Goal: Task Accomplishment & Management: Manage account settings

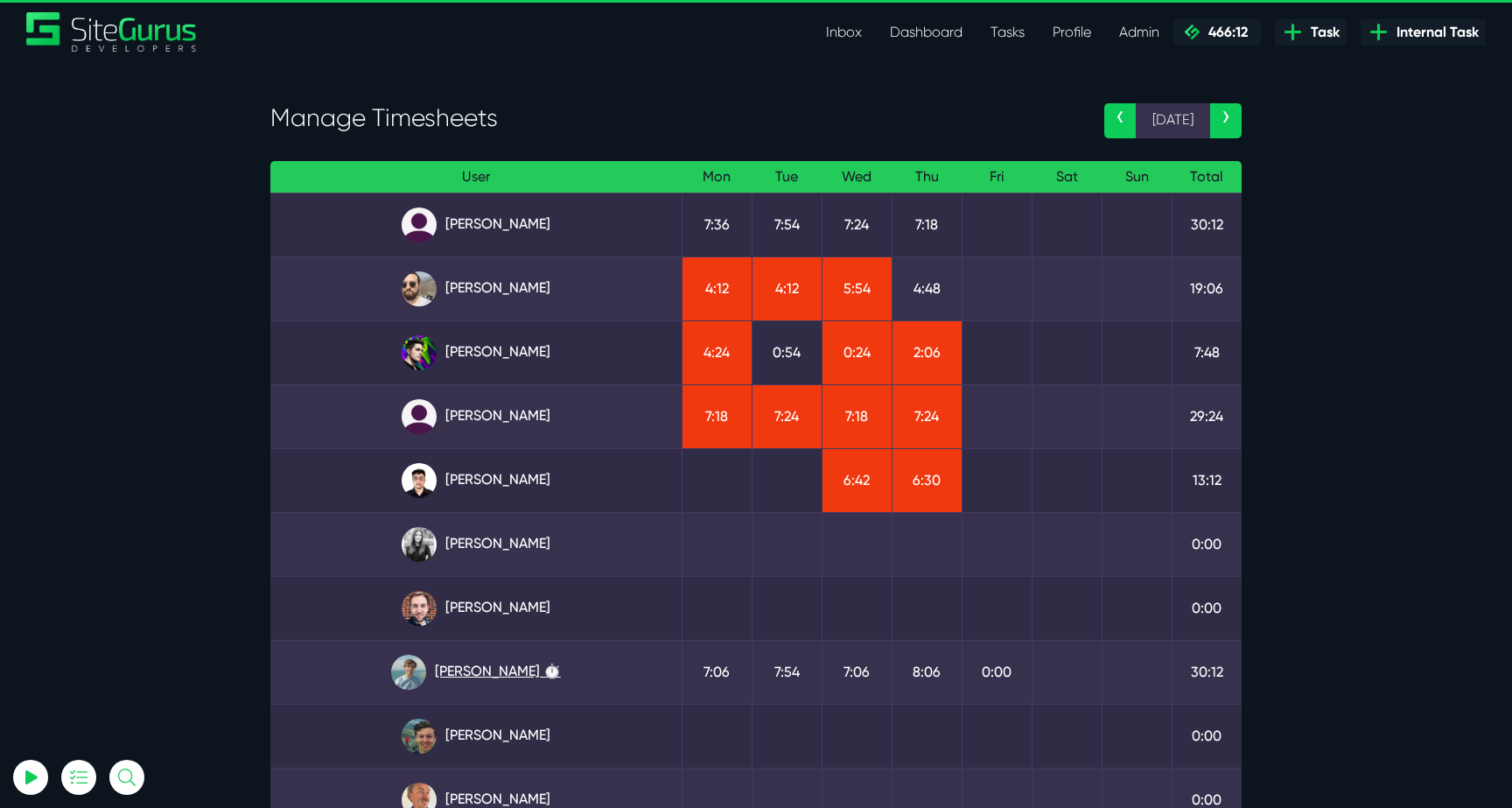
click at [524, 670] on link "[PERSON_NAME] ⏱️" at bounding box center [476, 672] width 383 height 35
click at [529, 340] on link "Josh Carter" at bounding box center [476, 352] width 383 height 35
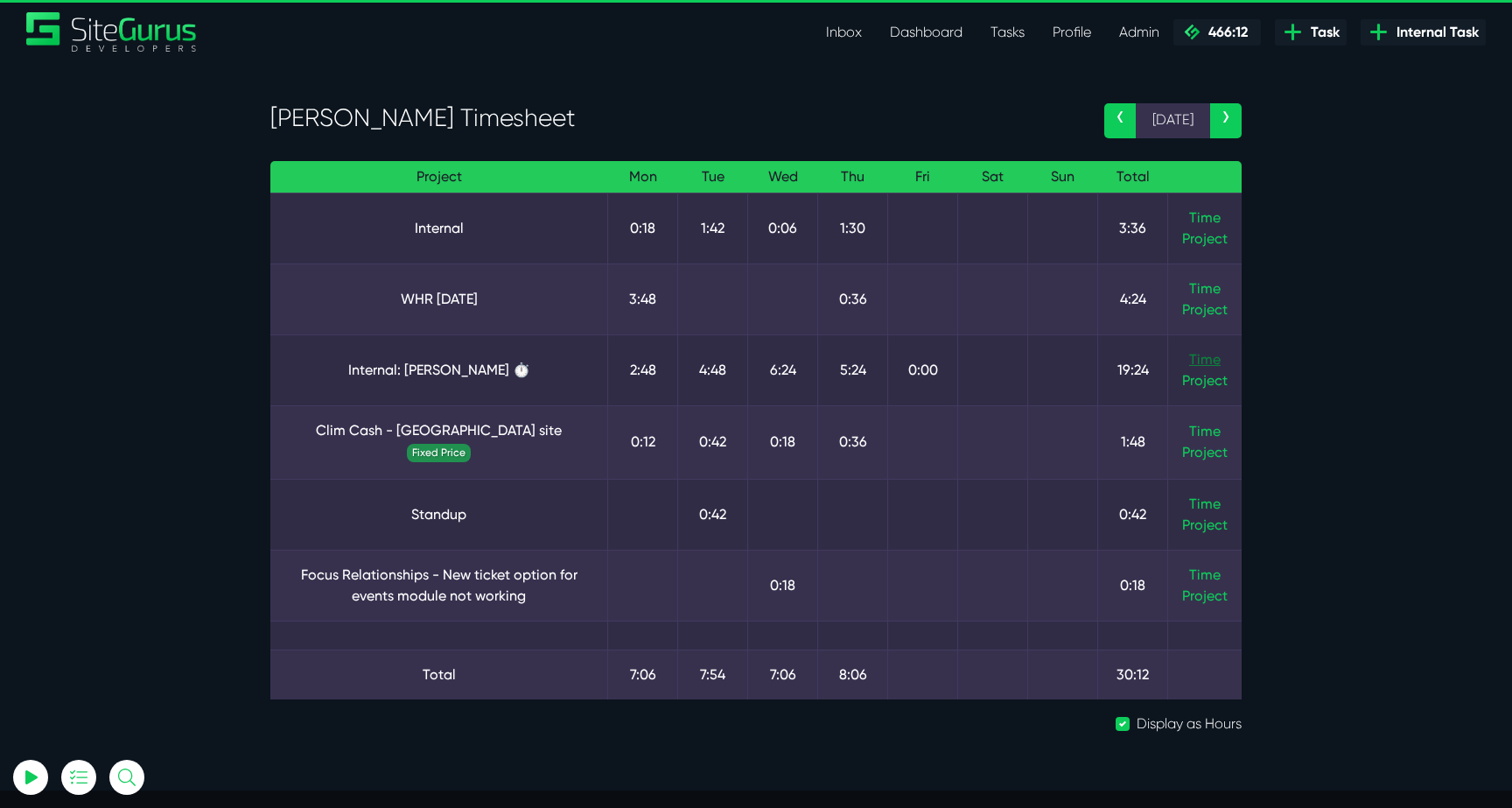
click at [1215, 363] on link "Time" at bounding box center [1205, 359] width 31 height 17
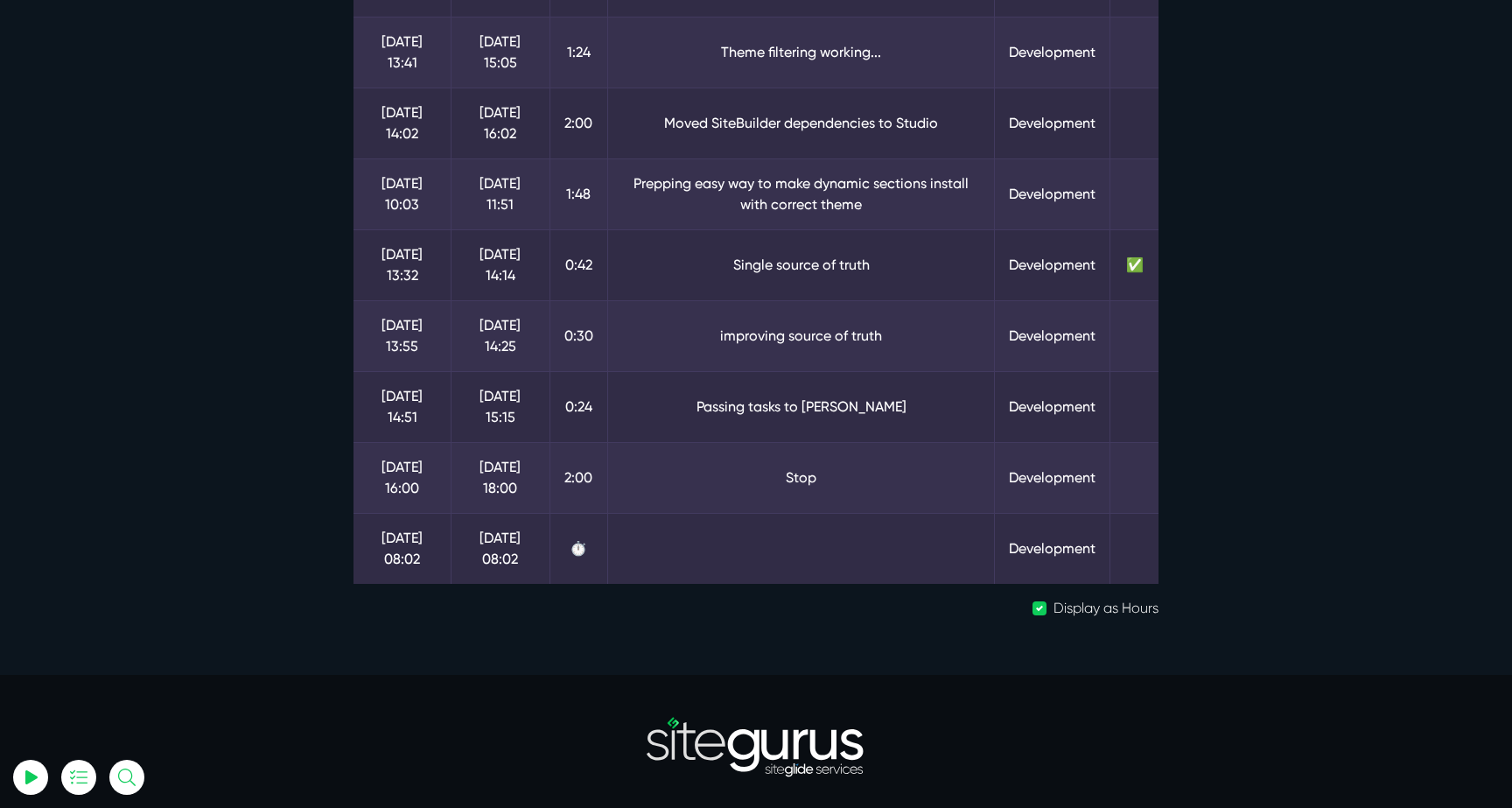
scroll to position [1155, 0]
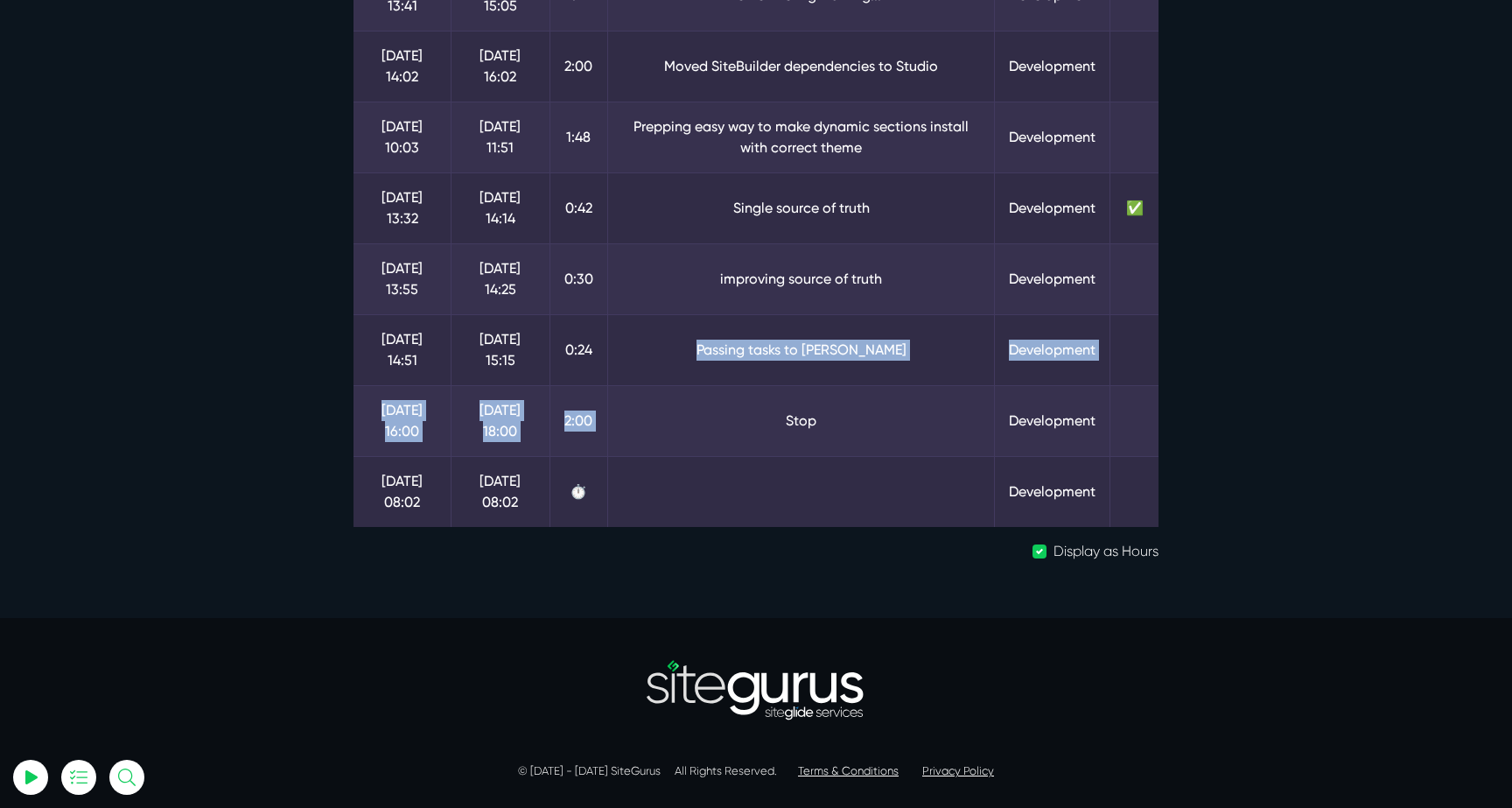
drag, startPoint x: 713, startPoint y: 351, endPoint x: 936, endPoint y: 413, distance: 231.5
click at [936, 413] on td "Stop" at bounding box center [801, 420] width 388 height 71
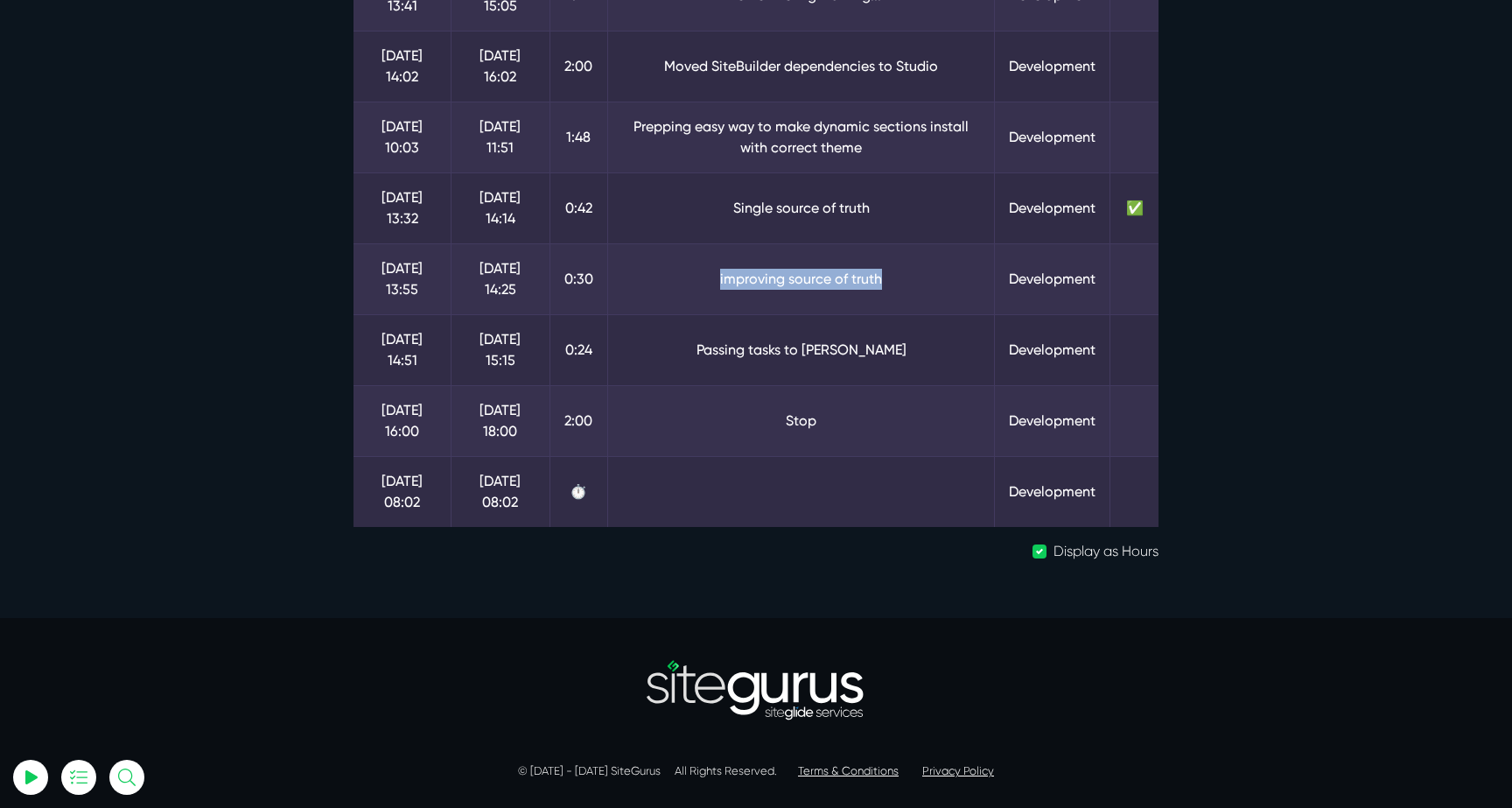
drag, startPoint x: 901, startPoint y: 285, endPoint x: 688, endPoint y: 274, distance: 213.3
click at [688, 274] on td "improving source of truth" at bounding box center [801, 279] width 388 height 71
click at [740, 233] on td "Single source of truth" at bounding box center [801, 208] width 388 height 71
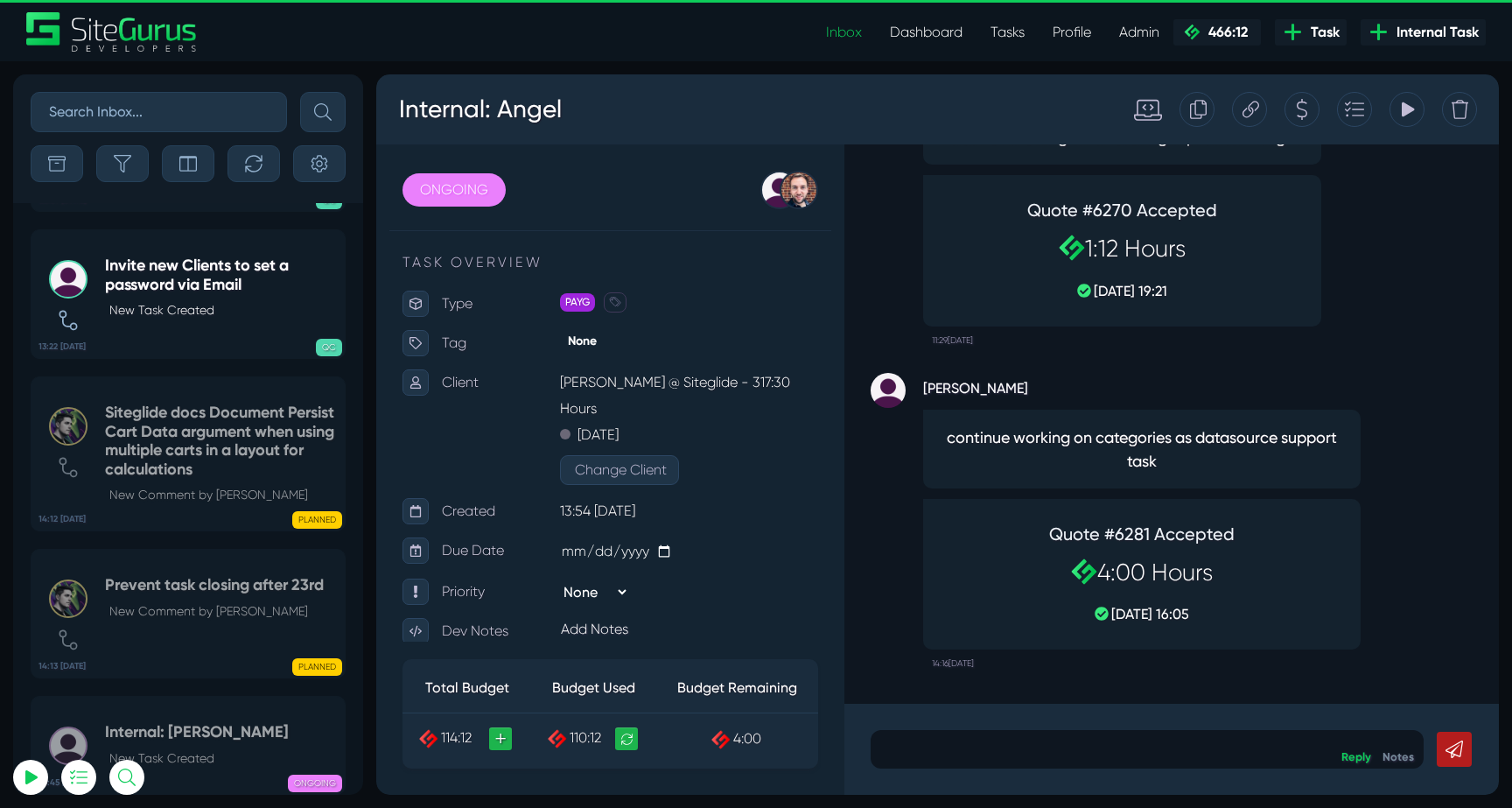
scroll to position [-69362, 0]
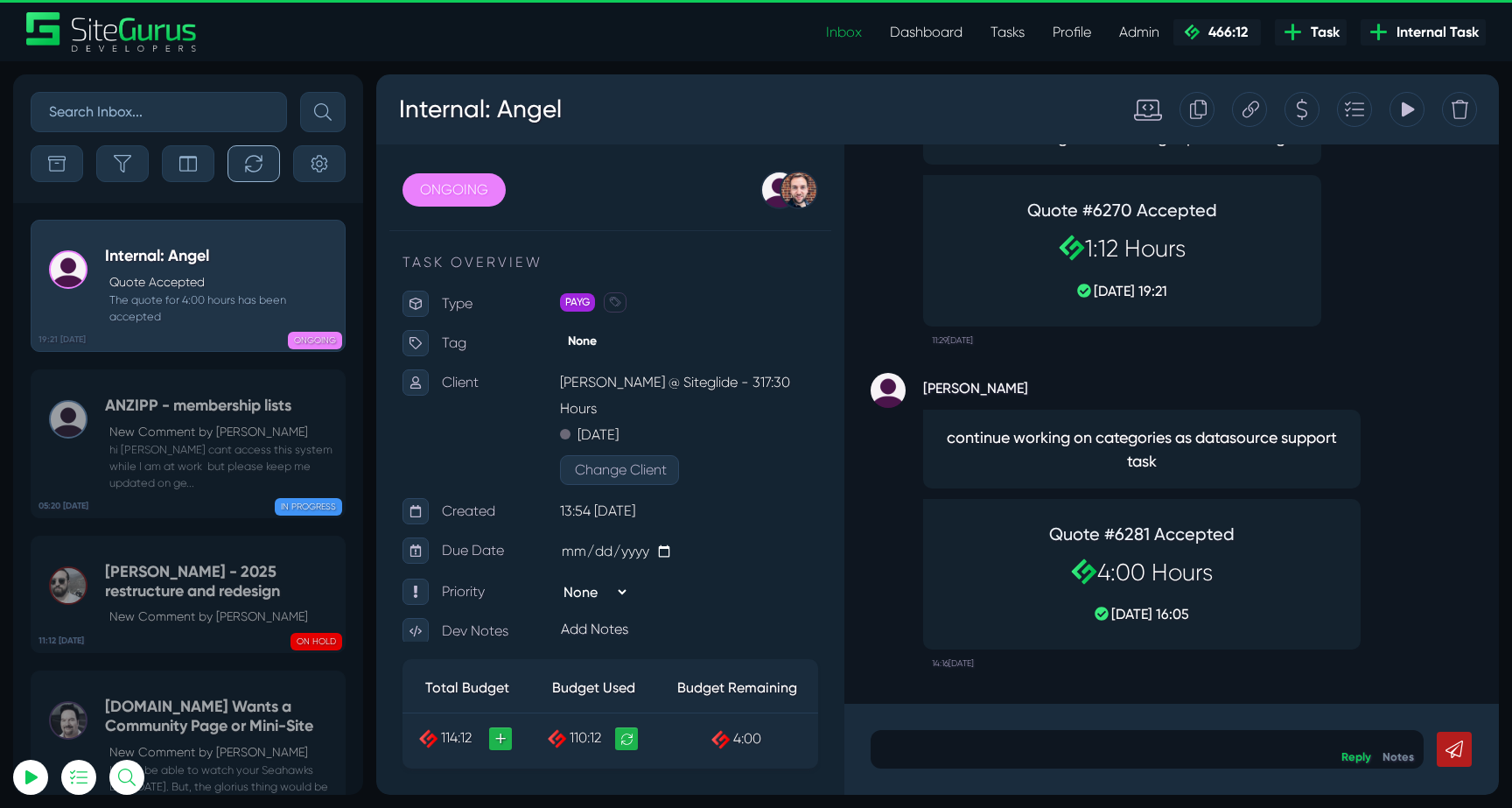
click at [246, 168] on icon "button" at bounding box center [253, 163] width 17 height 17
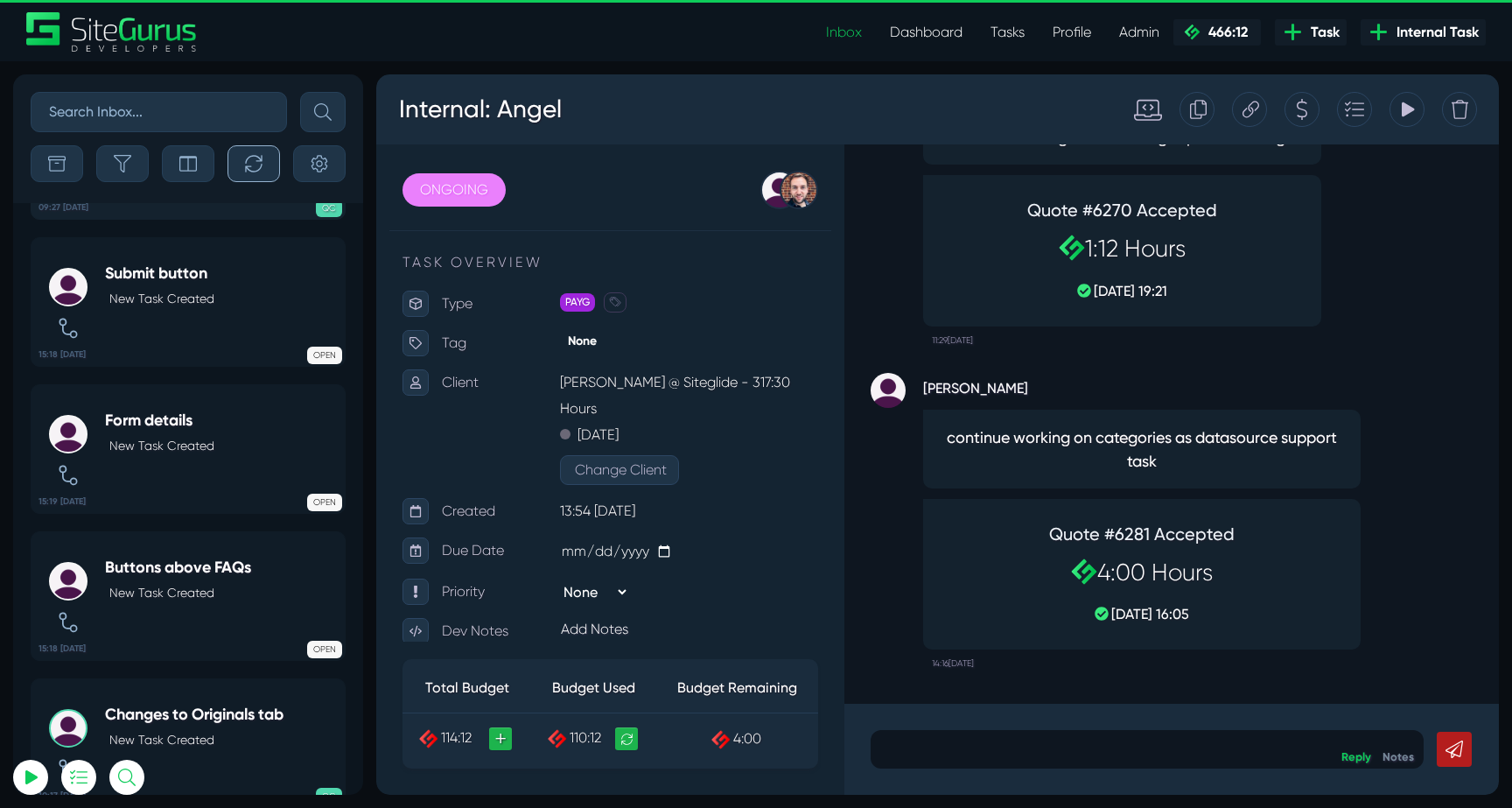
scroll to position [-4663, 0]
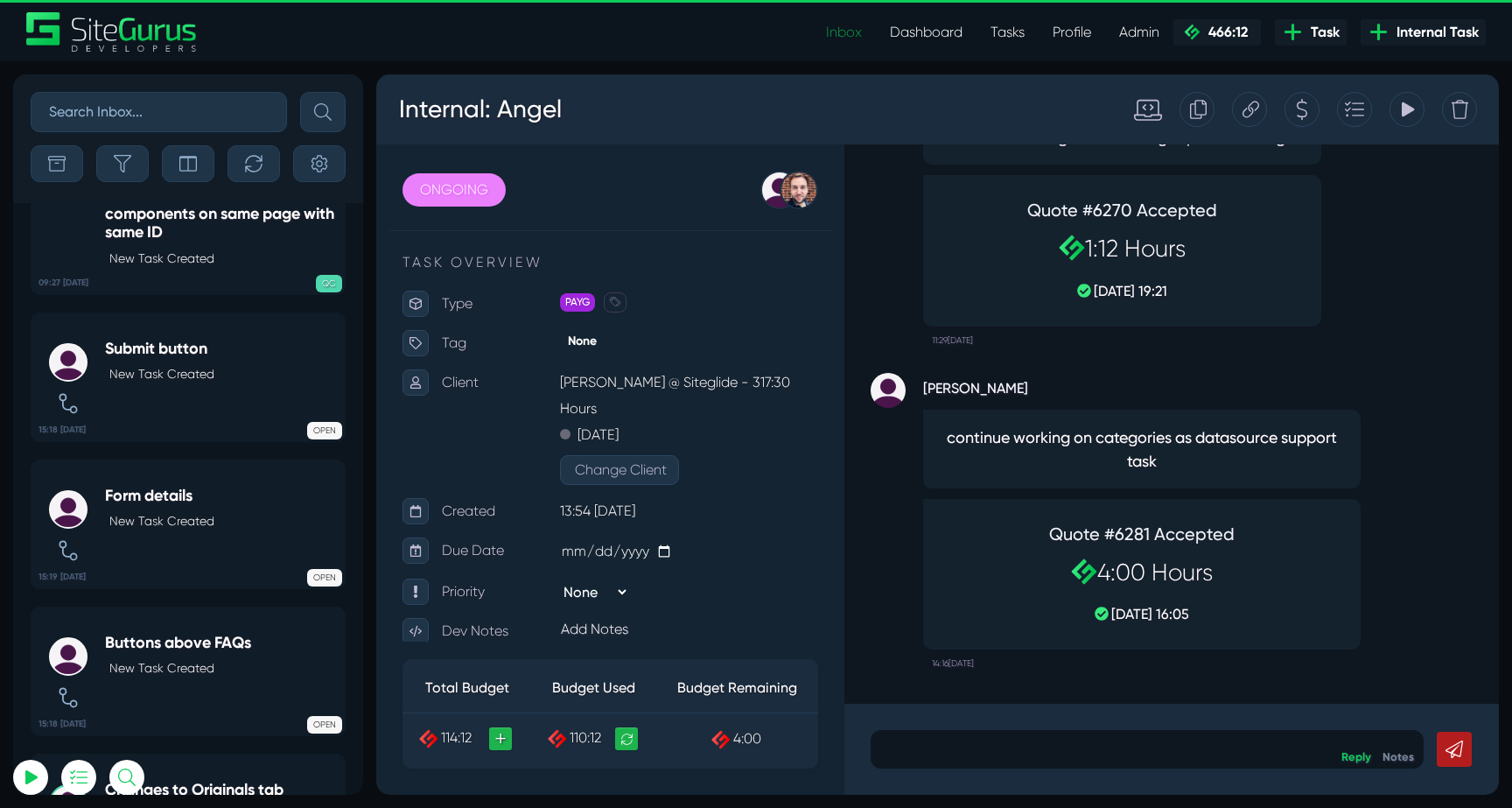
click at [848, 33] on link "Inbox" at bounding box center [845, 32] width 64 height 35
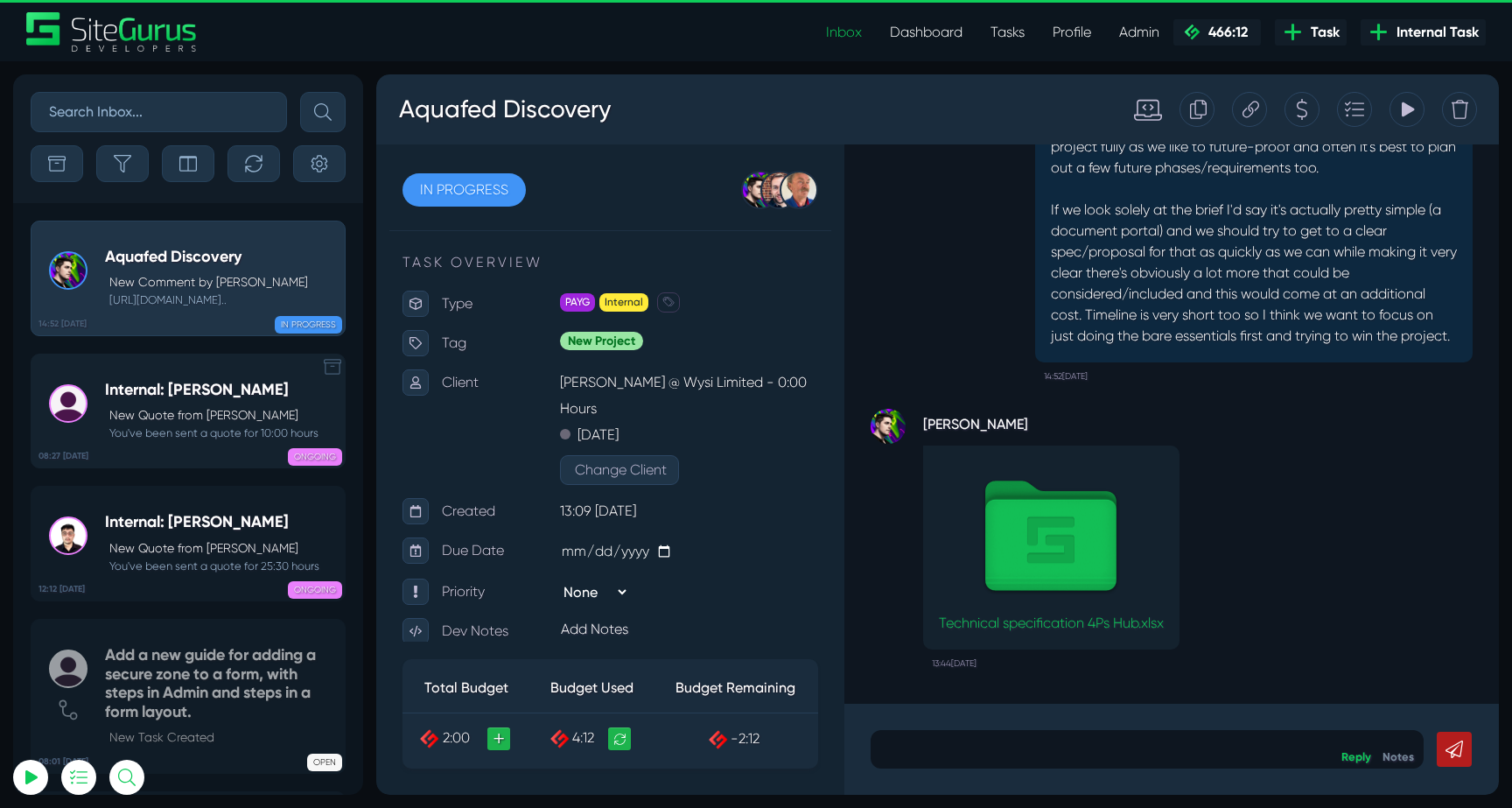
click at [227, 462] on div "ONGOING" at bounding box center [255, 453] width 175 height 18
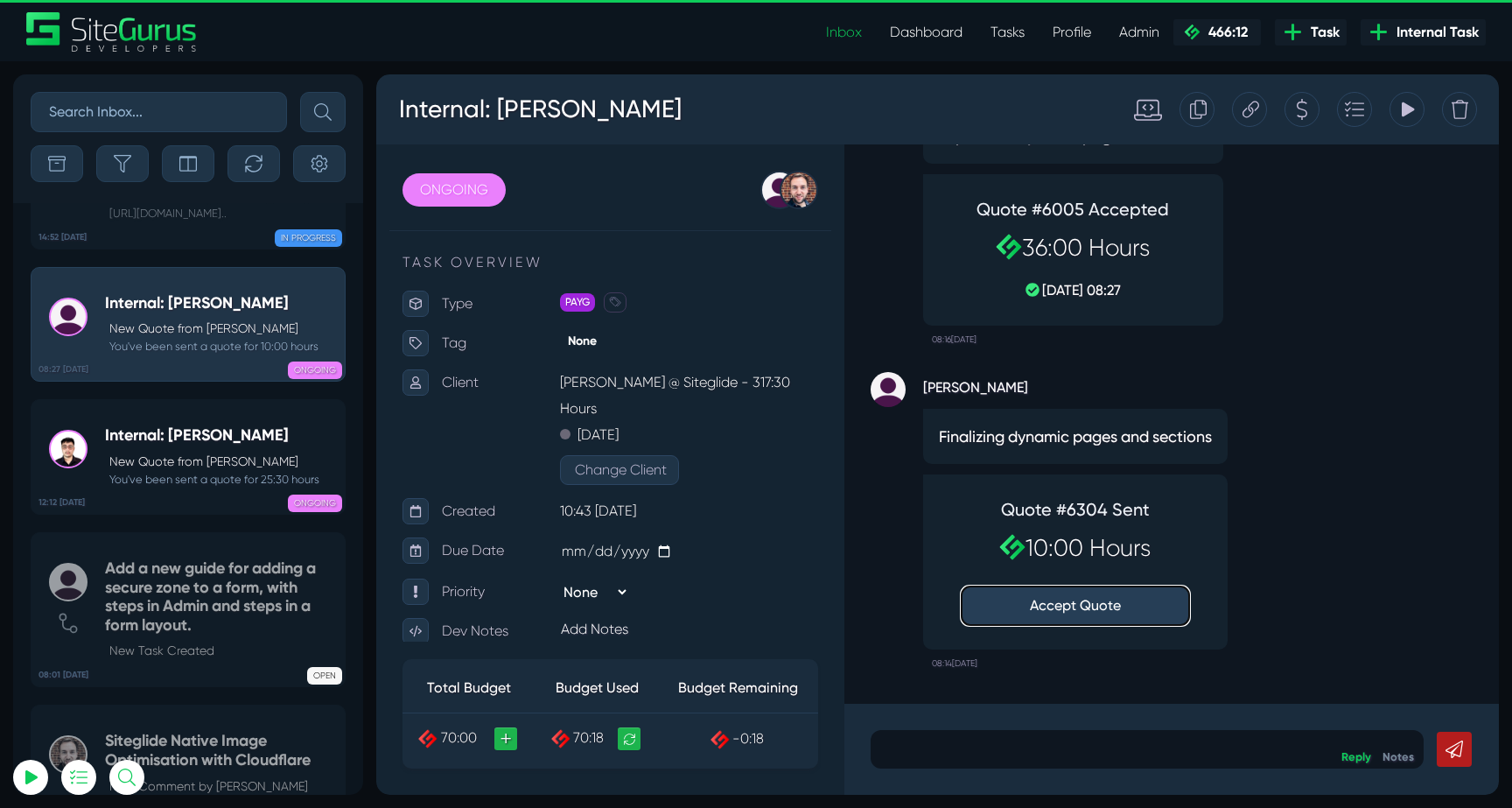
click at [1091, 603] on button "Accept Quote" at bounding box center [1075, 605] width 227 height 38
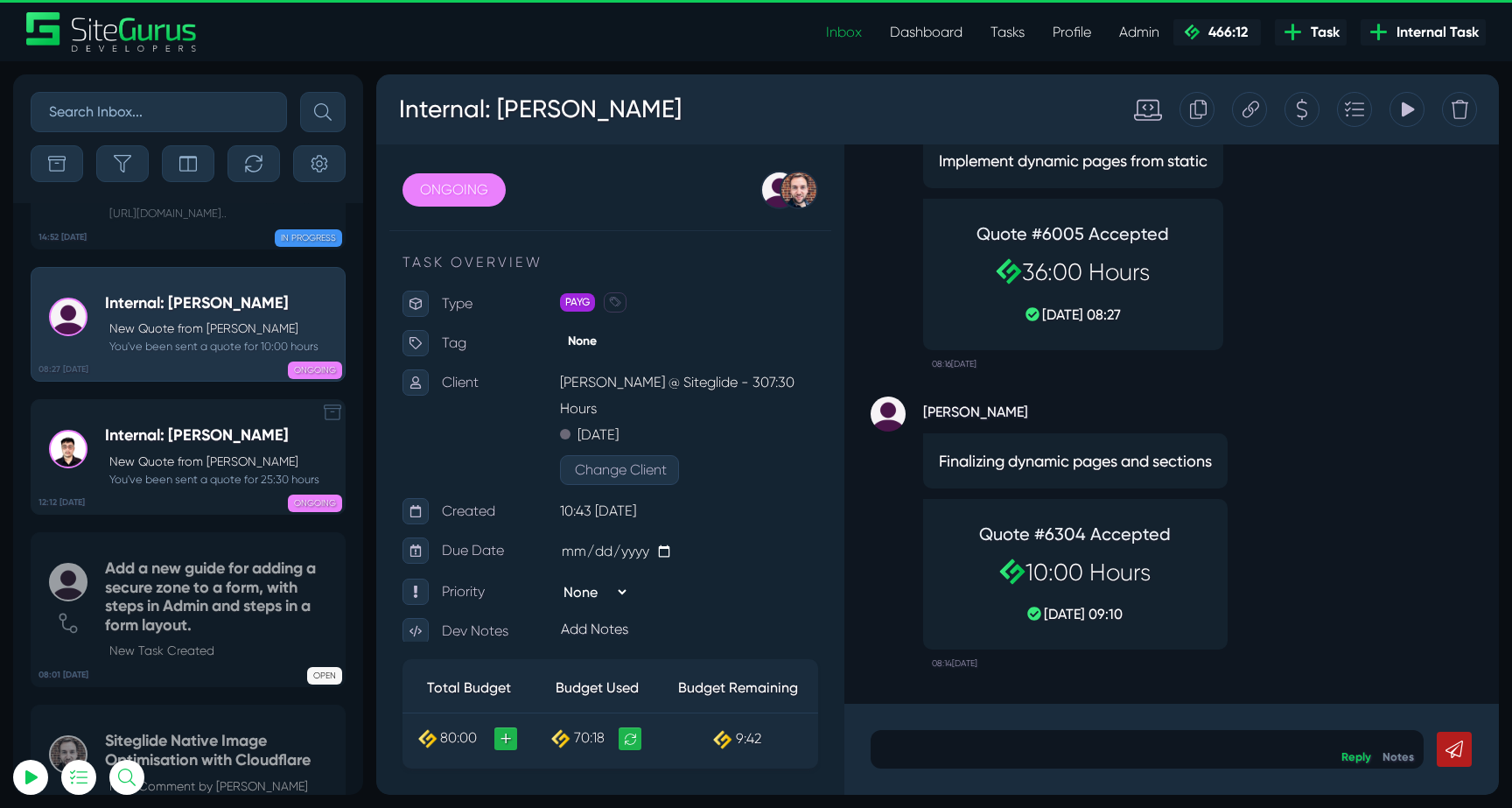
click at [165, 453] on p "New Quote from Kevin Abelgas" at bounding box center [215, 461] width 210 height 19
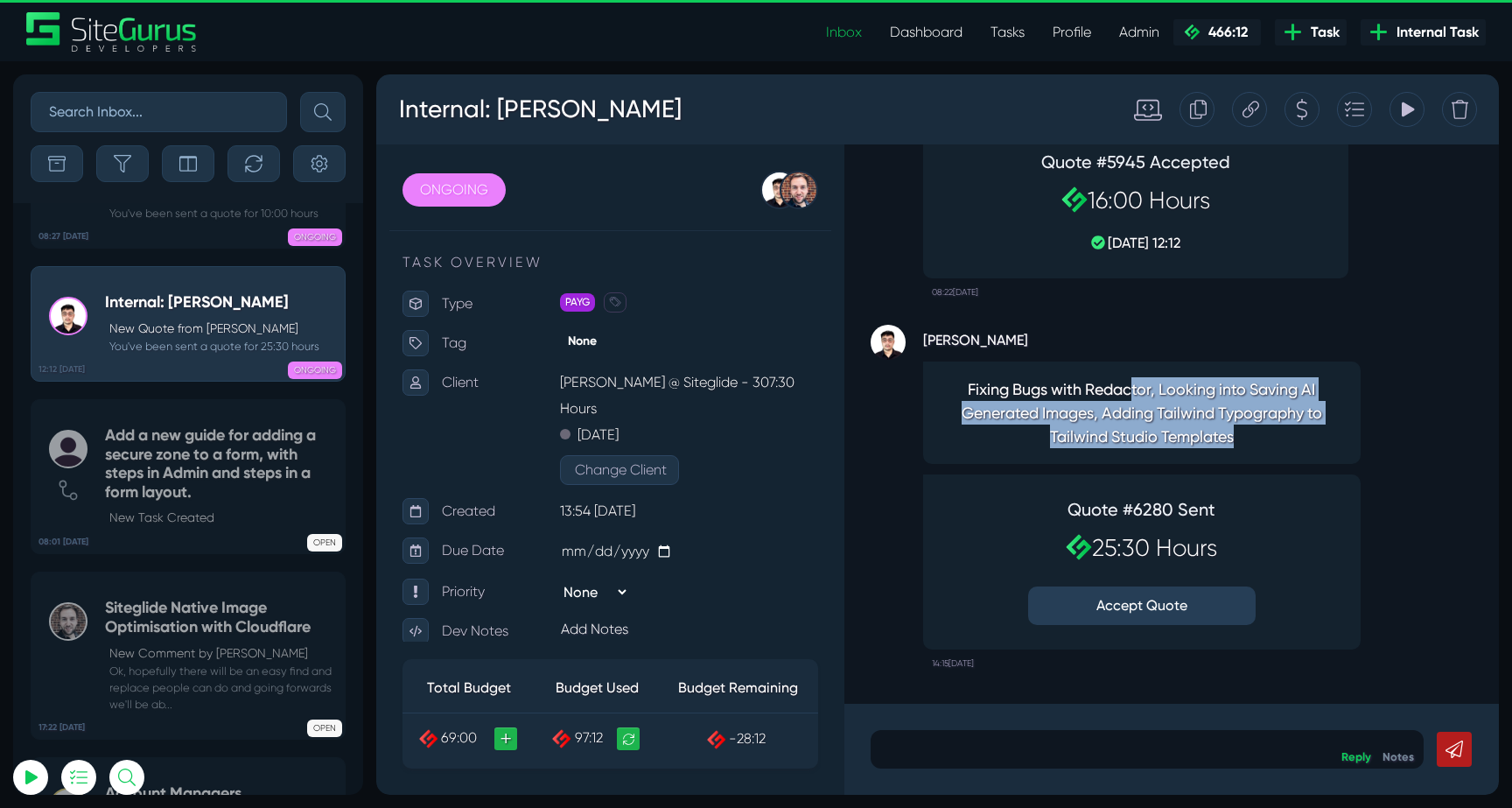
drag, startPoint x: 1132, startPoint y: 383, endPoint x: 1274, endPoint y: 436, distance: 151.6
click at [1274, 436] on span "Fixing Bugs with Redactor, Looking into Saving AI Generated Images, Adding Tail…" at bounding box center [1142, 412] width 406 height 71
drag, startPoint x: 1106, startPoint y: 412, endPoint x: 1351, endPoint y: 473, distance: 252.5
click at [1351, 473] on div "Kevin Abelgas Fixing Bugs with Redactor, Looking into Saving AI Generated Image…" at bounding box center [1141, 501] width 437 height 353
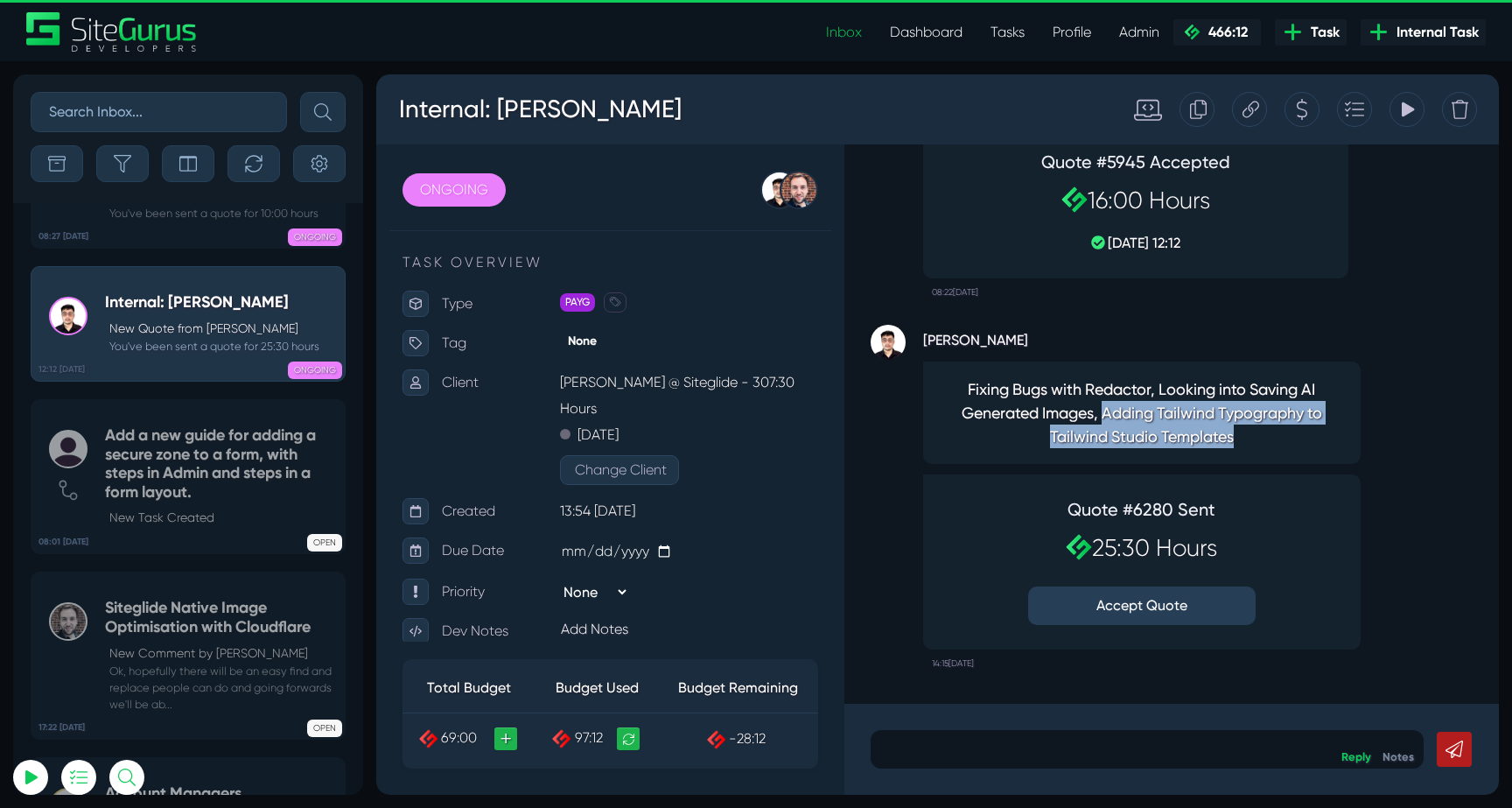
type input "luke@sitegurus.io"
click at [1351, 474] on div "Quote #6280 Sent 25:30 Hours Accept Quote" at bounding box center [1141, 561] width 437 height 175
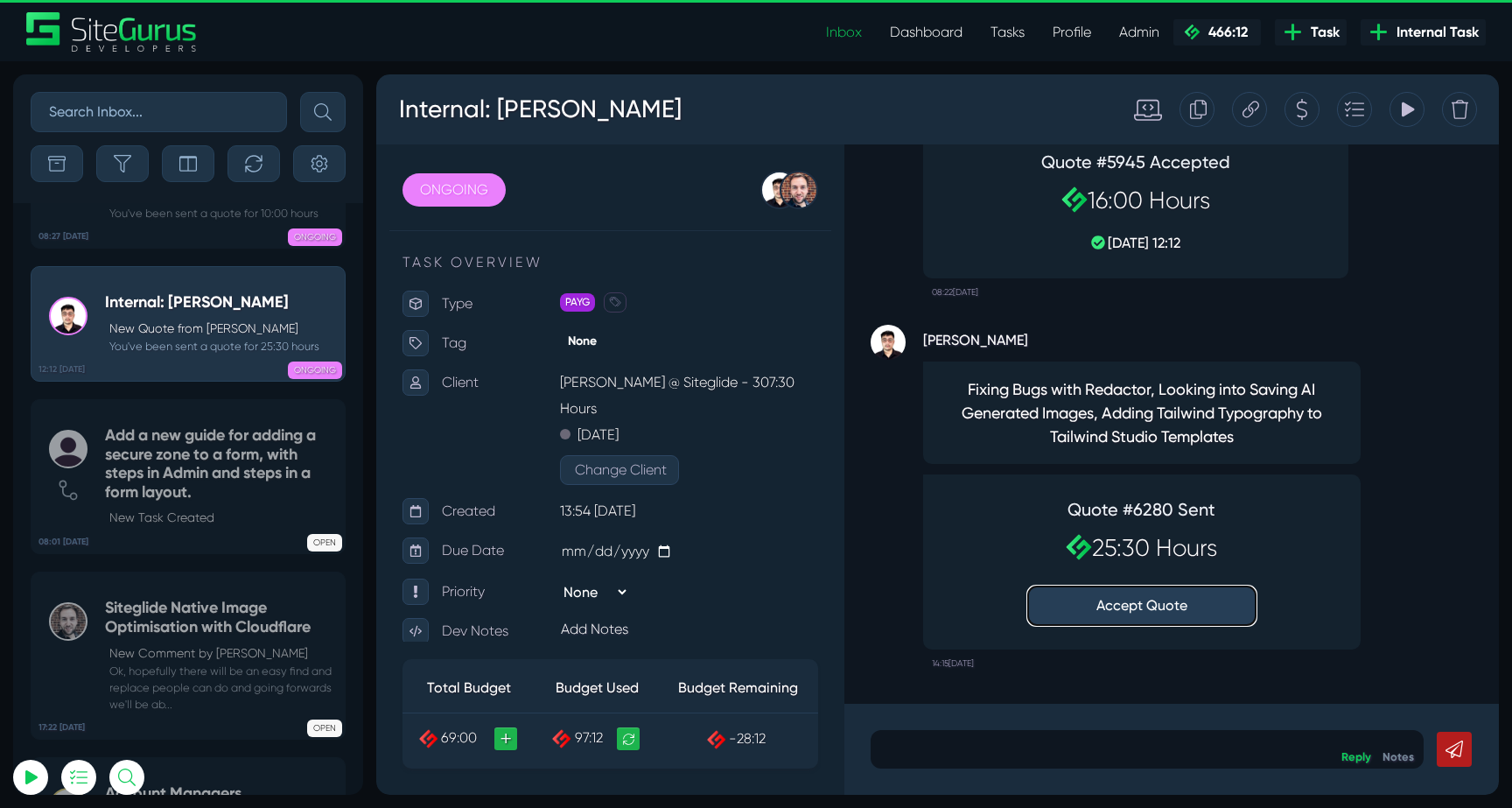
click at [1153, 600] on button "Accept Quote" at bounding box center [1141, 605] width 227 height 38
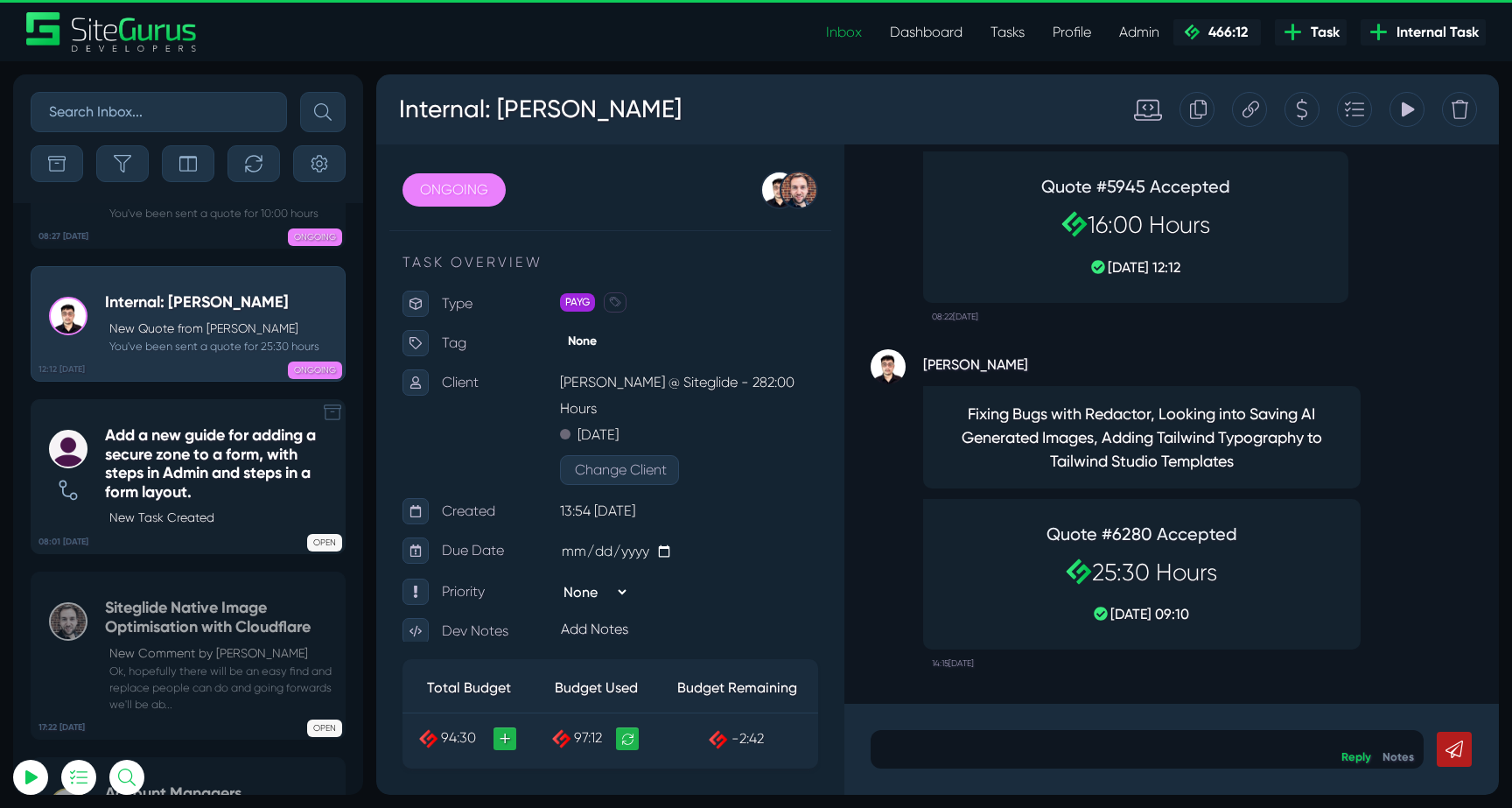
click at [143, 426] on h5 "Add a new guide for adding a secure zone to a form, with steps in Admin and ste…" at bounding box center [220, 463] width 231 height 75
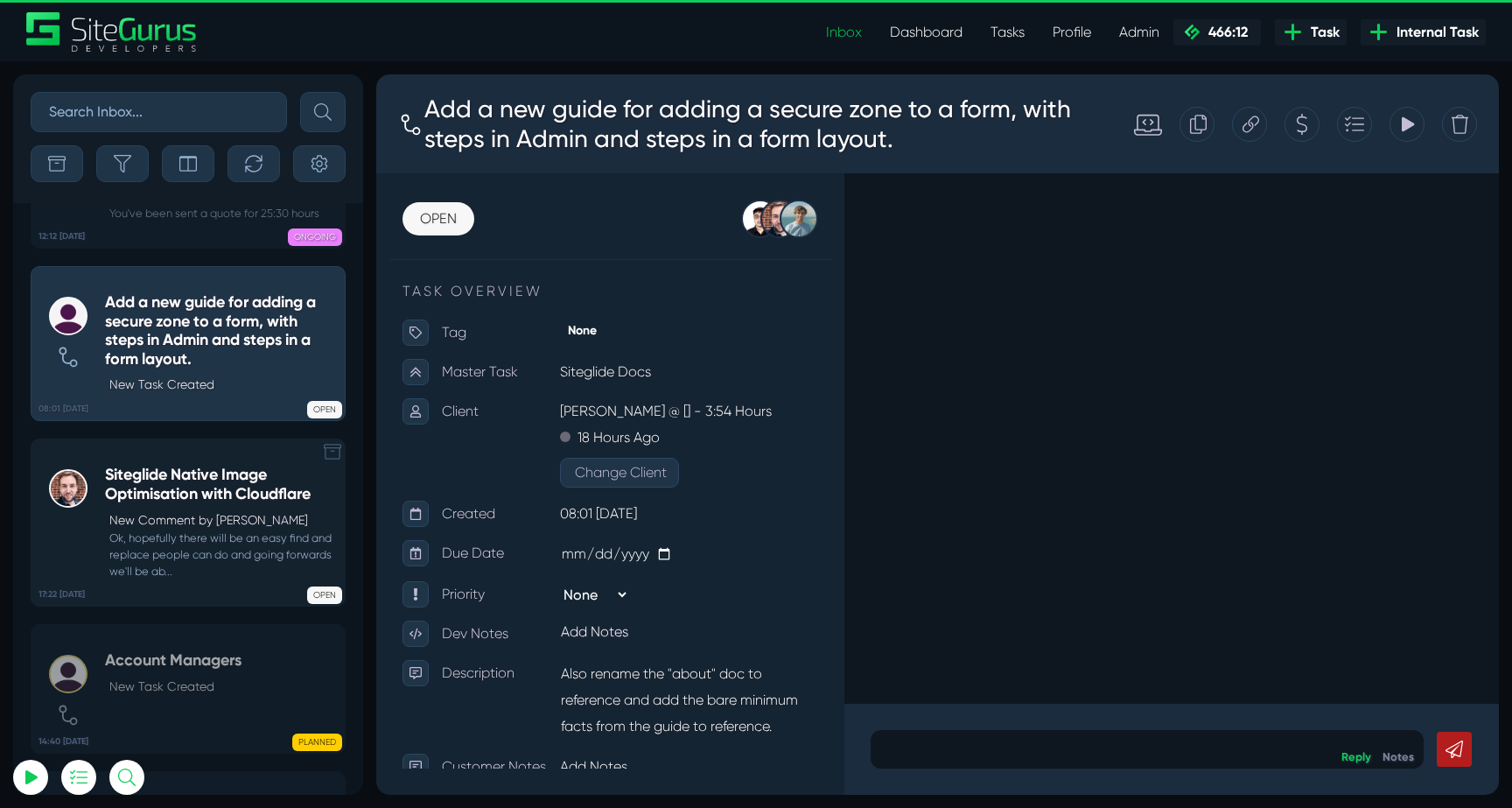
scroll to position [-4249, 0]
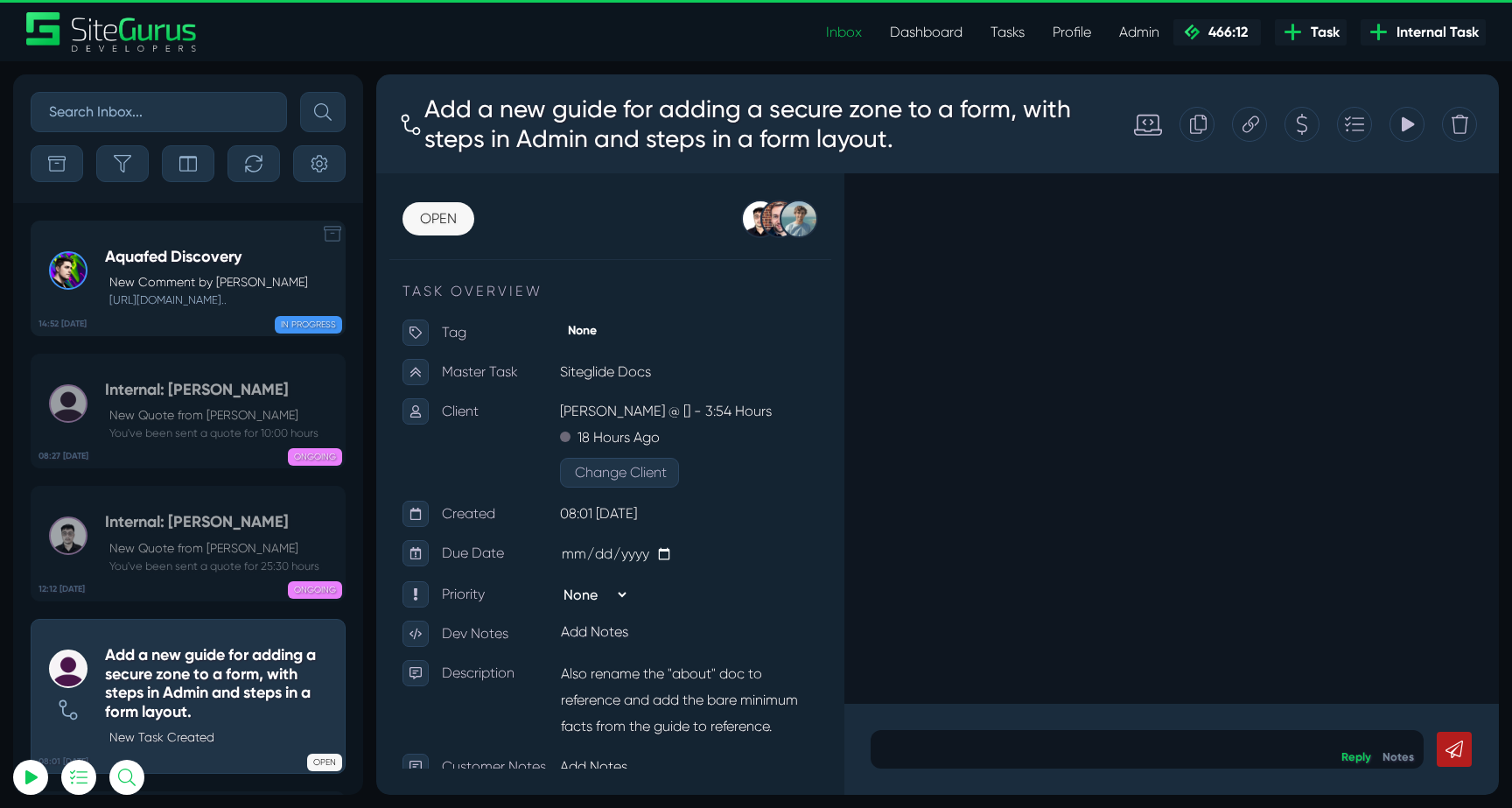
click at [175, 271] on div "Aquafed Discovery New Comment by Josh Carter https://res.cloudinary.com/sitegur…" at bounding box center [207, 278] width 203 height 61
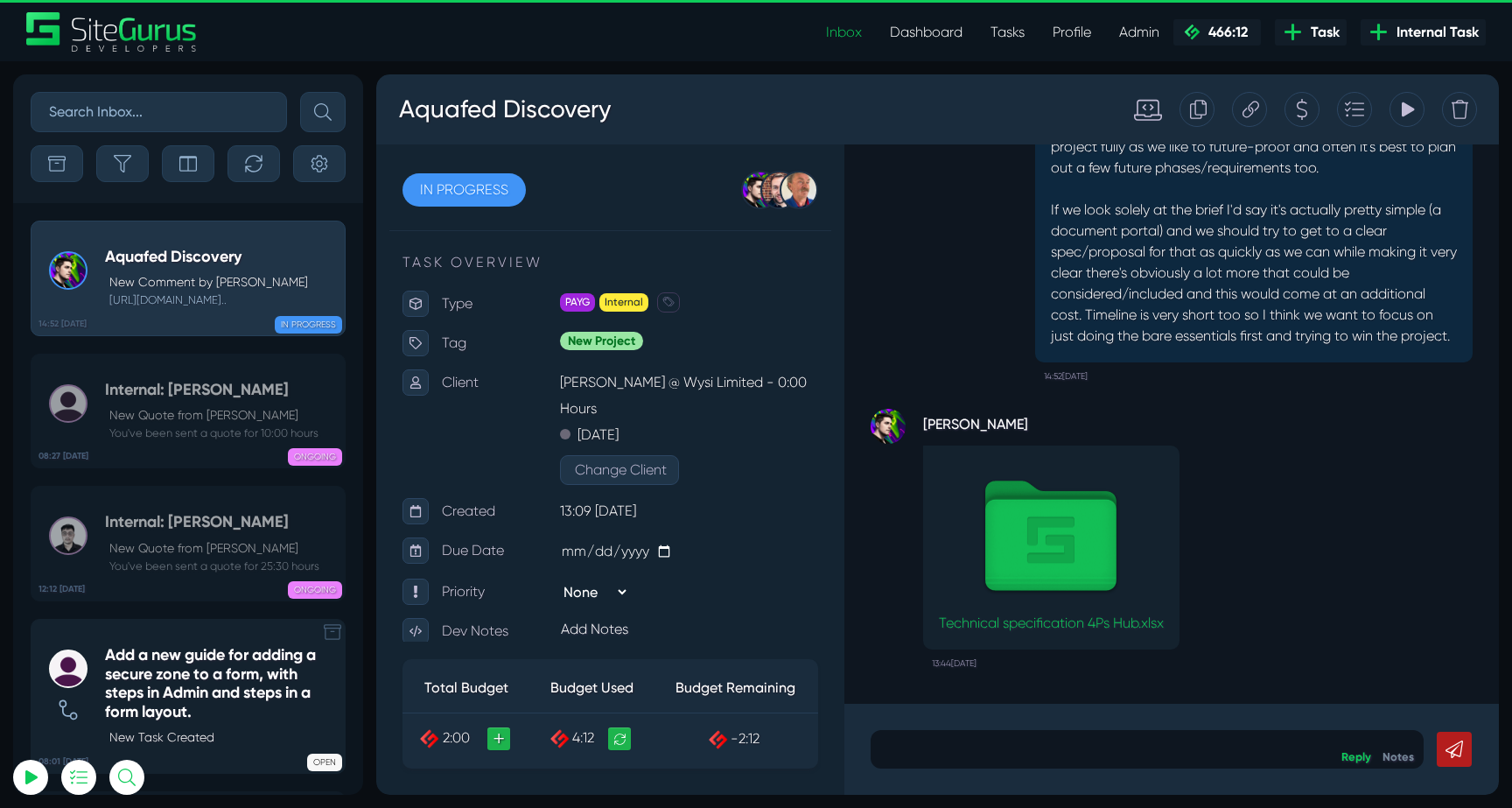
scroll to position [-3983, 0]
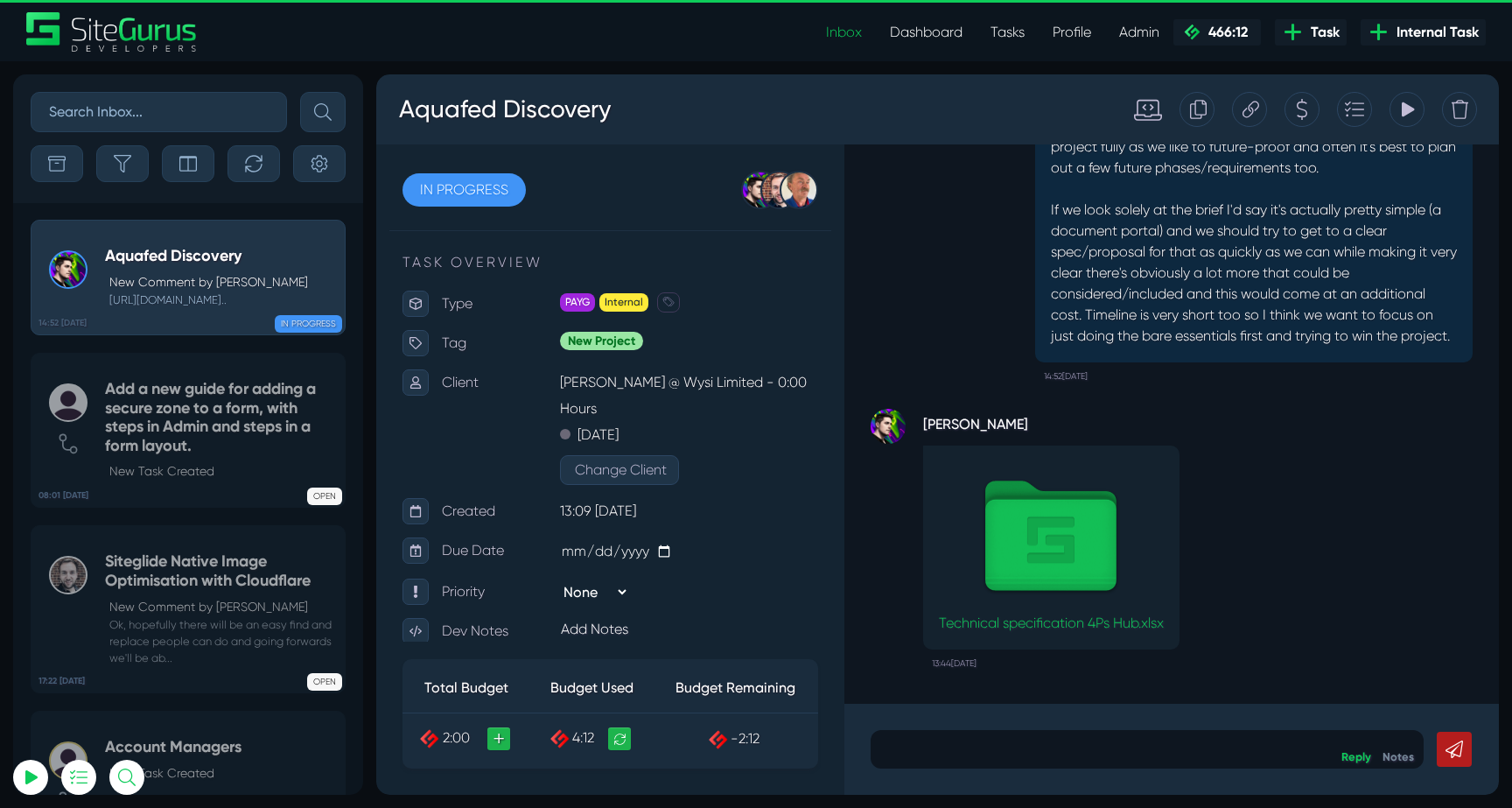
click at [198, 120] on input "text" at bounding box center [159, 111] width 257 height 40
click at [300, 92] on button "submit" at bounding box center [323, 111] width 45 height 40
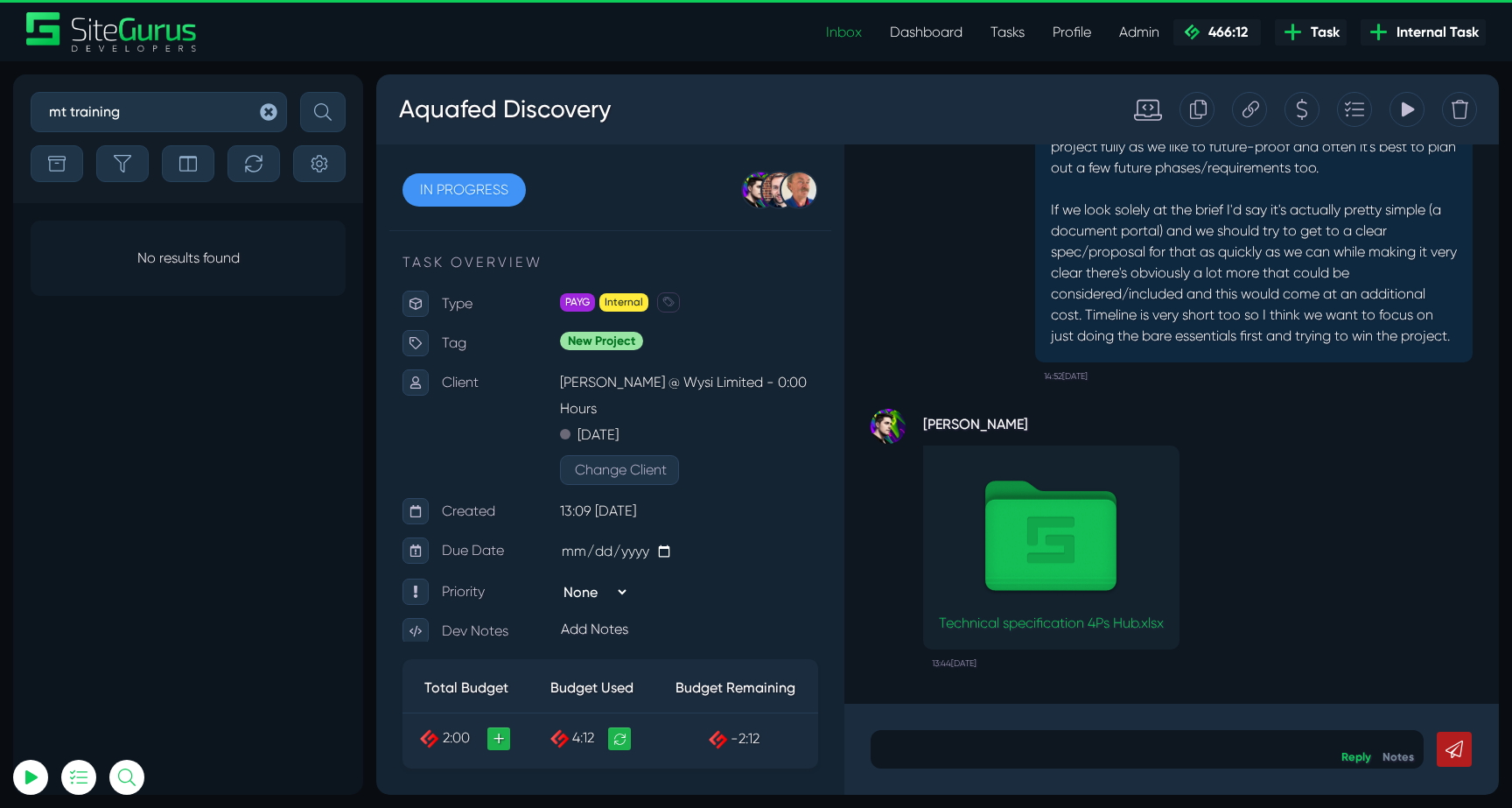
drag, startPoint x: 71, startPoint y: 114, endPoint x: 6, endPoint y: 111, distance: 65.1
click at [6, 111] on div "mt training Sort By Newest Comment Latest Activity Due Date Priority Name Filte…" at bounding box center [756, 435] width 1512 height 747
click at [300, 92] on button "submit" at bounding box center [323, 111] width 45 height 40
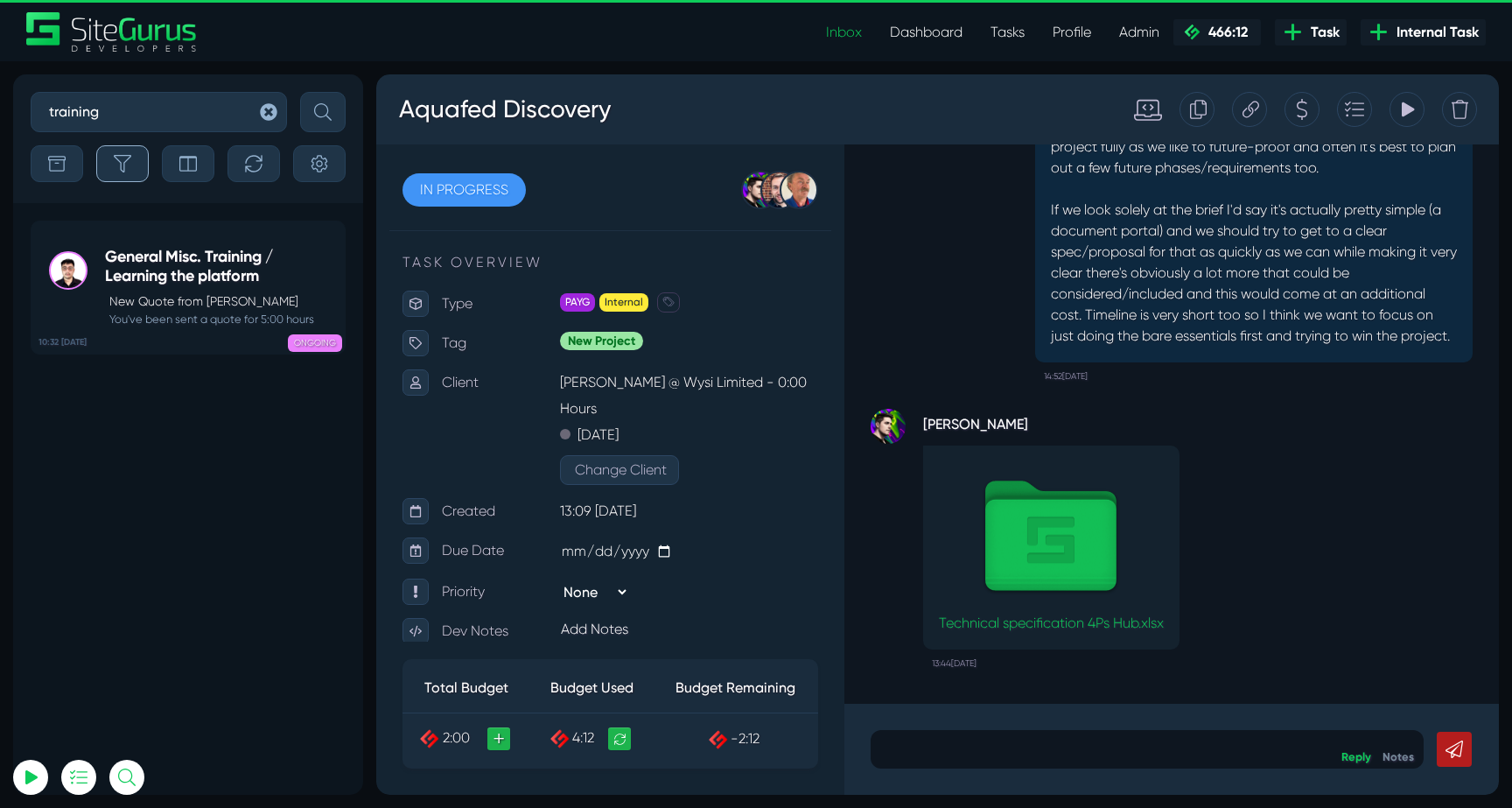
click at [125, 163] on icon "button" at bounding box center [123, 164] width 18 height 18
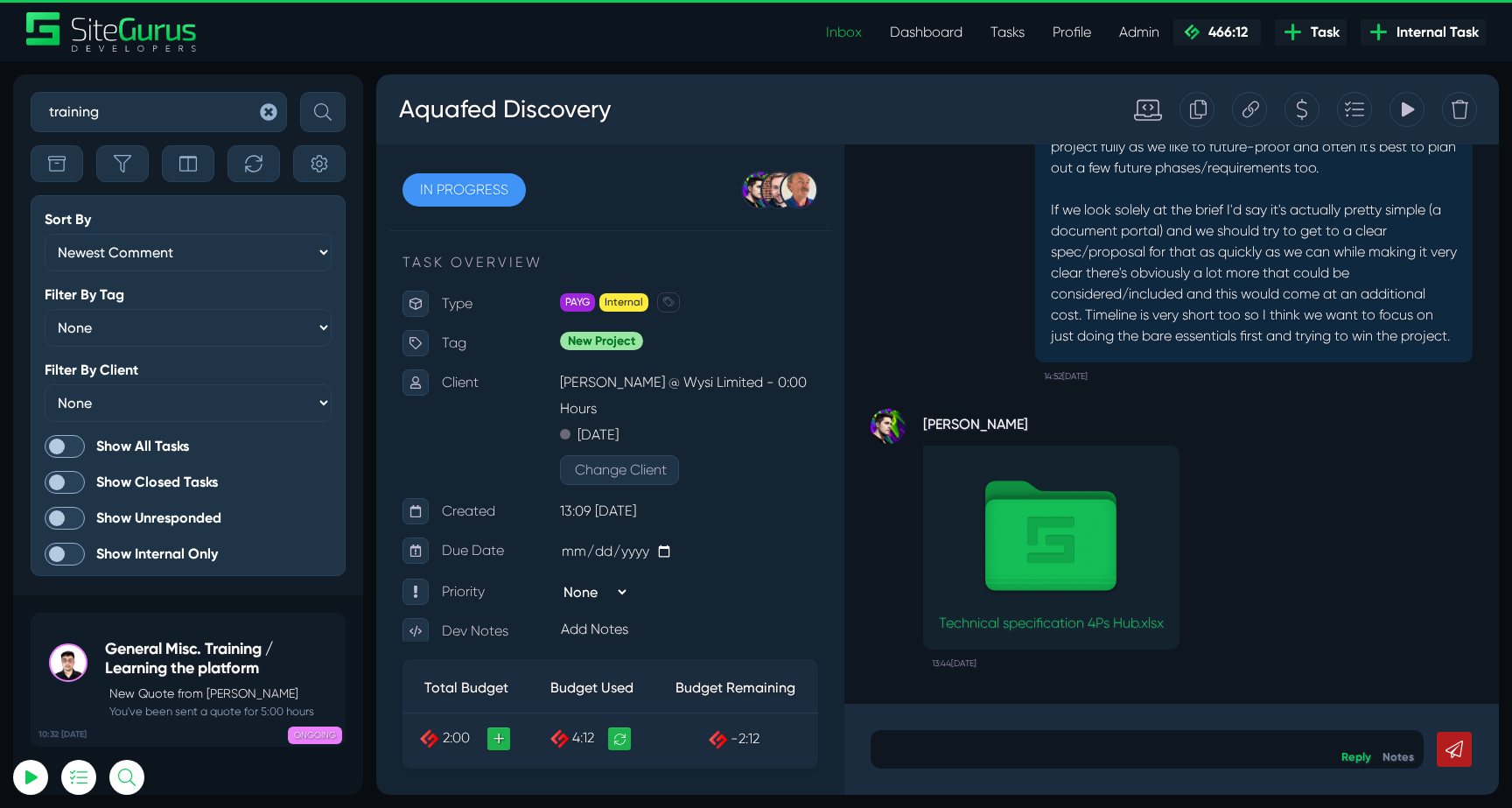
click at [71, 443] on span at bounding box center [64, 446] width 40 height 23
click at [0, 0] on input "Show All Tasks" at bounding box center [0, 0] width 0 height 0
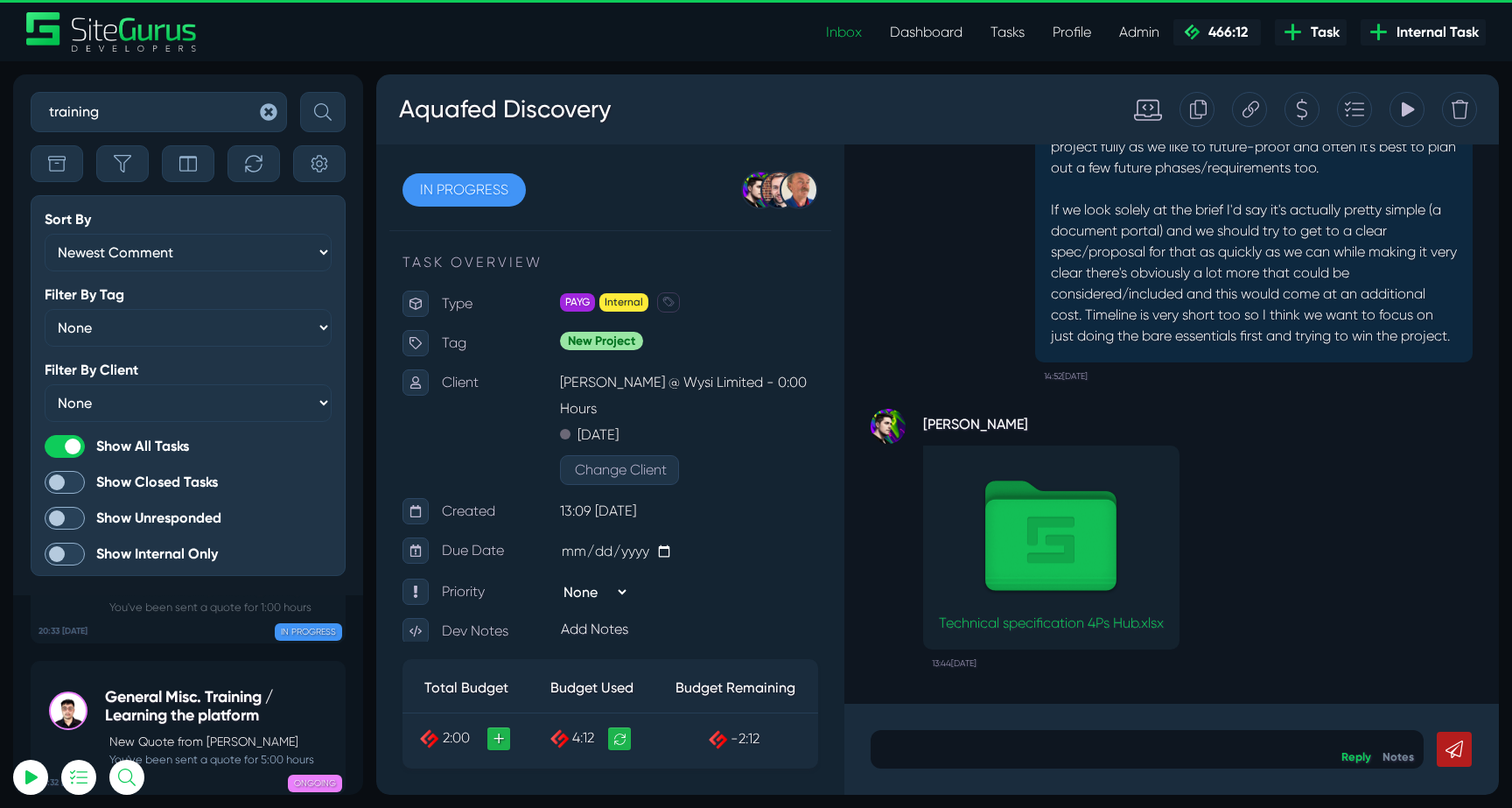
scroll to position [-438, 0]
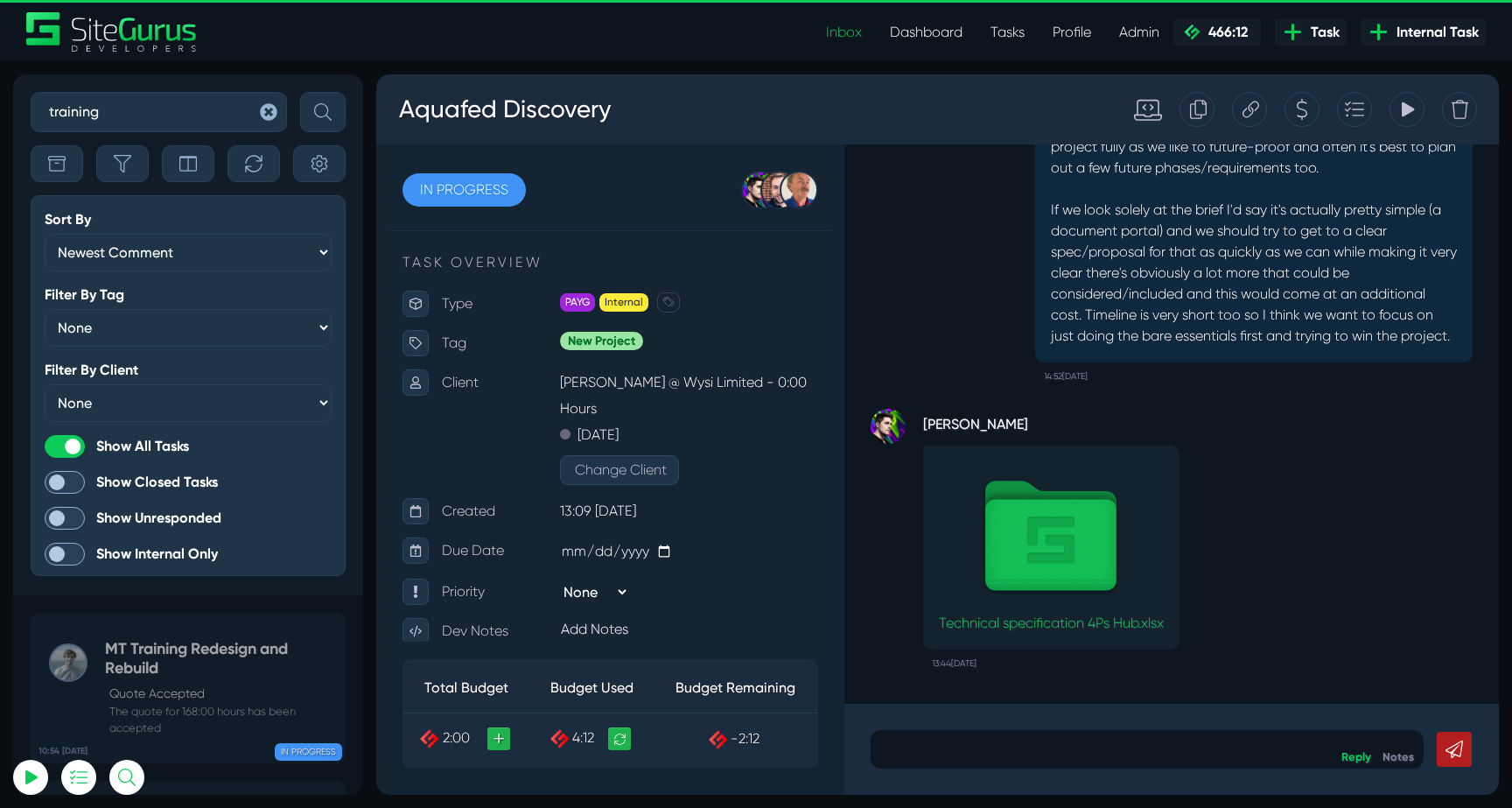
click at [108, 107] on input "training" at bounding box center [159, 111] width 257 height 40
type input "mt training"
click at [300, 92] on button "submit" at bounding box center [323, 111] width 45 height 40
click at [117, 159] on icon "button" at bounding box center [123, 164] width 18 height 18
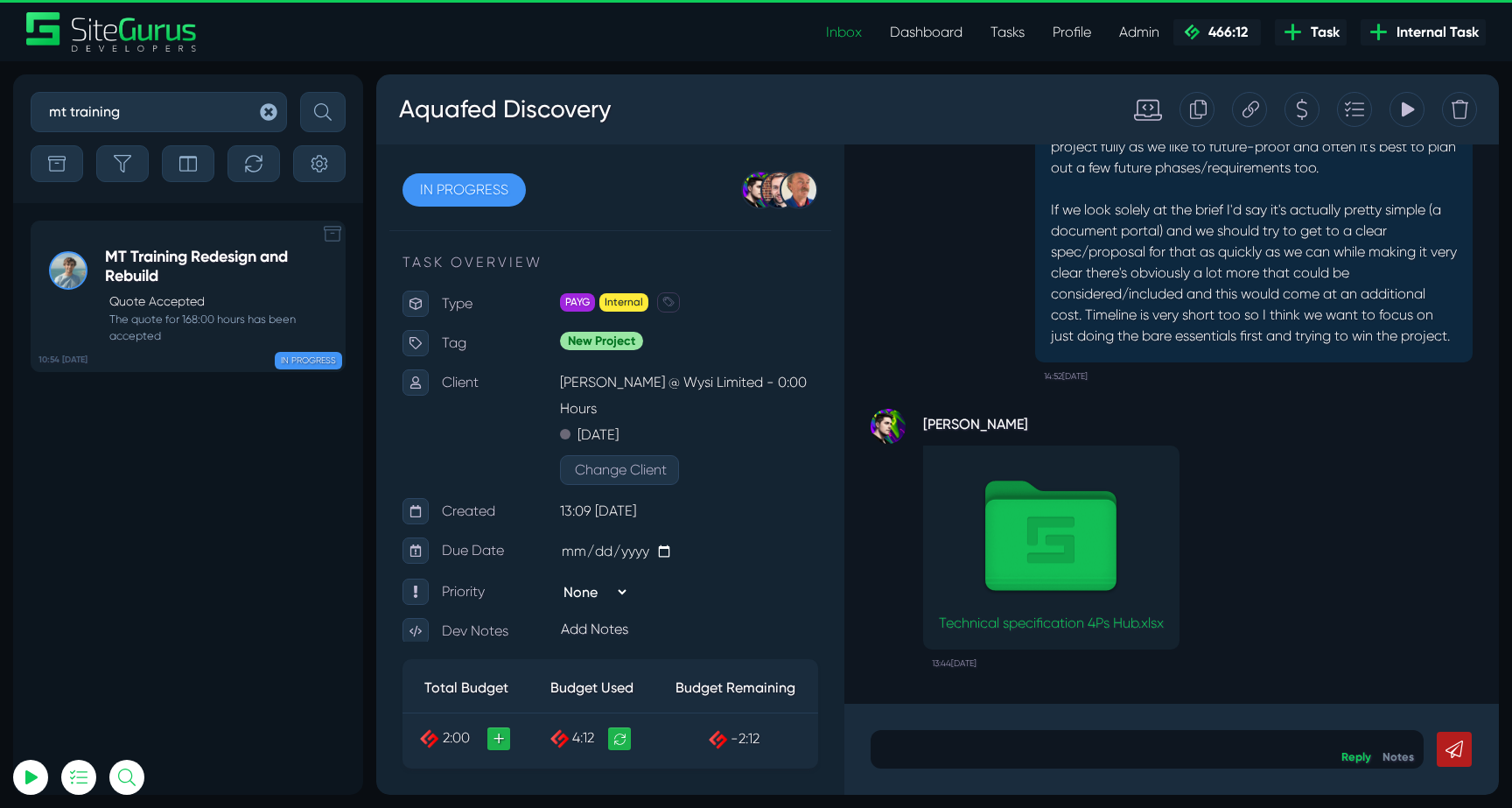
click at [147, 268] on h5 "MT Training Redesign and Rebuild" at bounding box center [220, 266] width 231 height 37
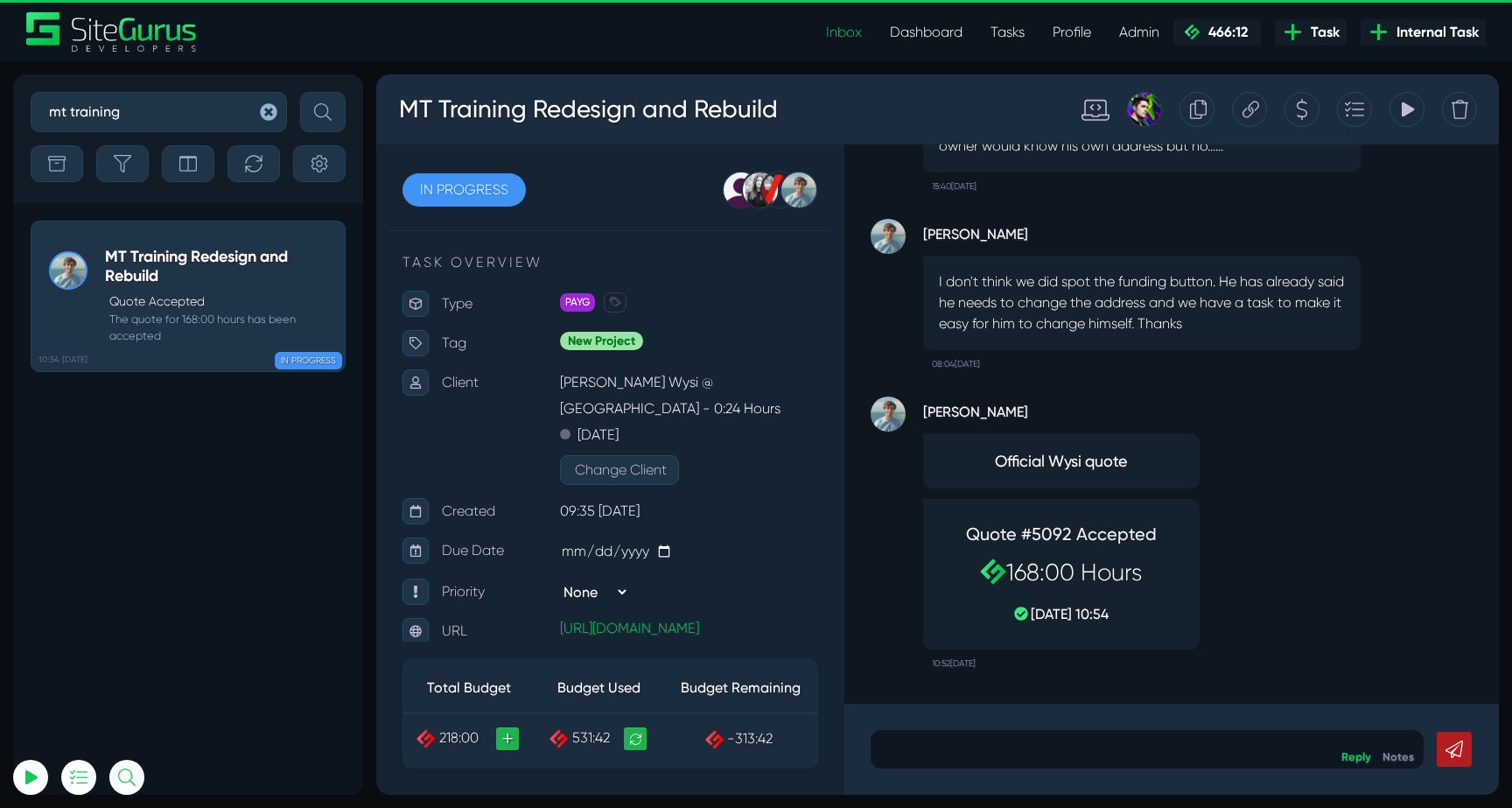
click at [1242, 107] on div at bounding box center [1249, 109] width 35 height 35
click at [1424, 110] on div "Tracking Totals Total 60.7 Total 434.7 Total 36.3" at bounding box center [1407, 109] width 35 height 35
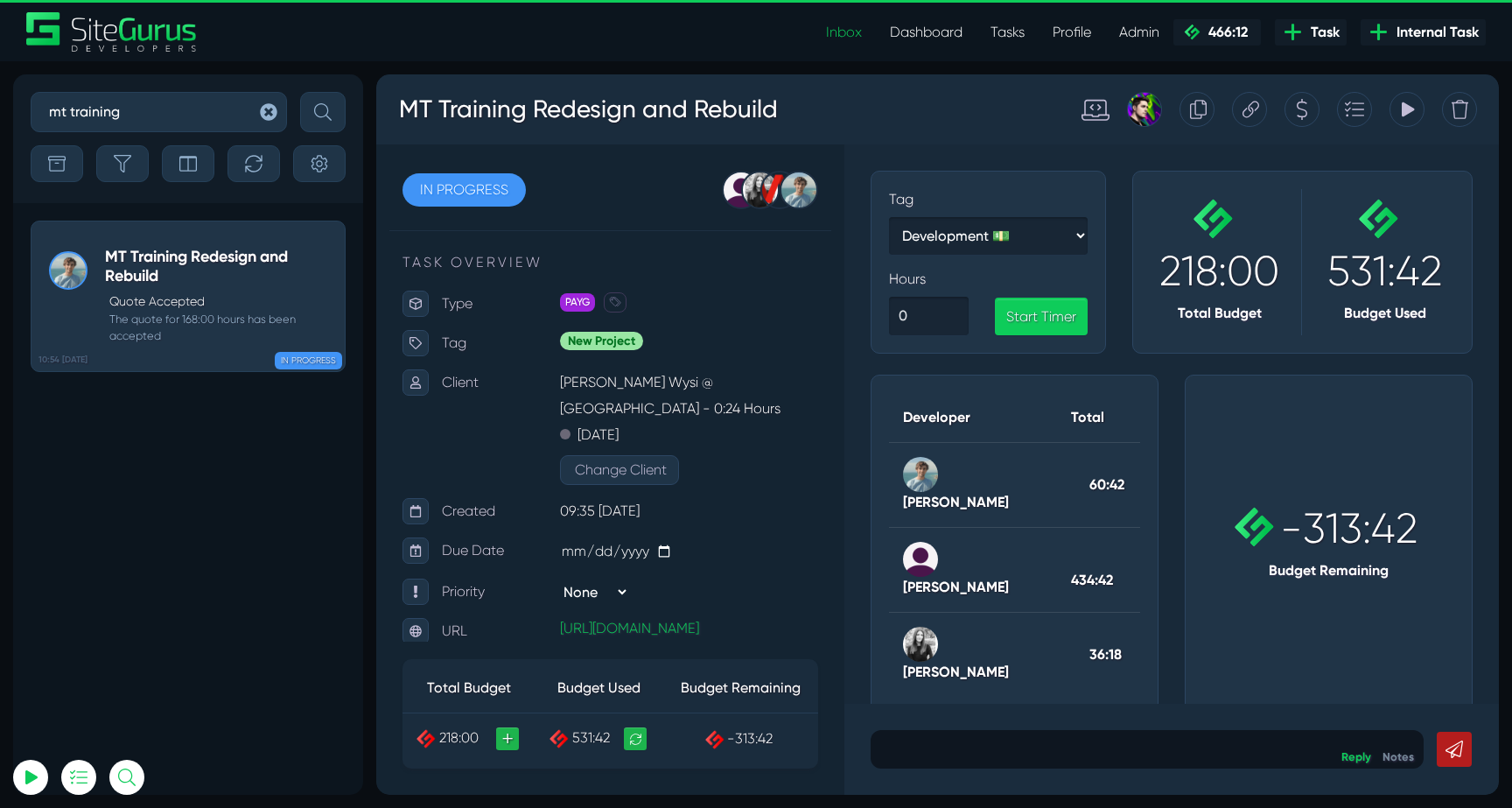
scroll to position [74, 0]
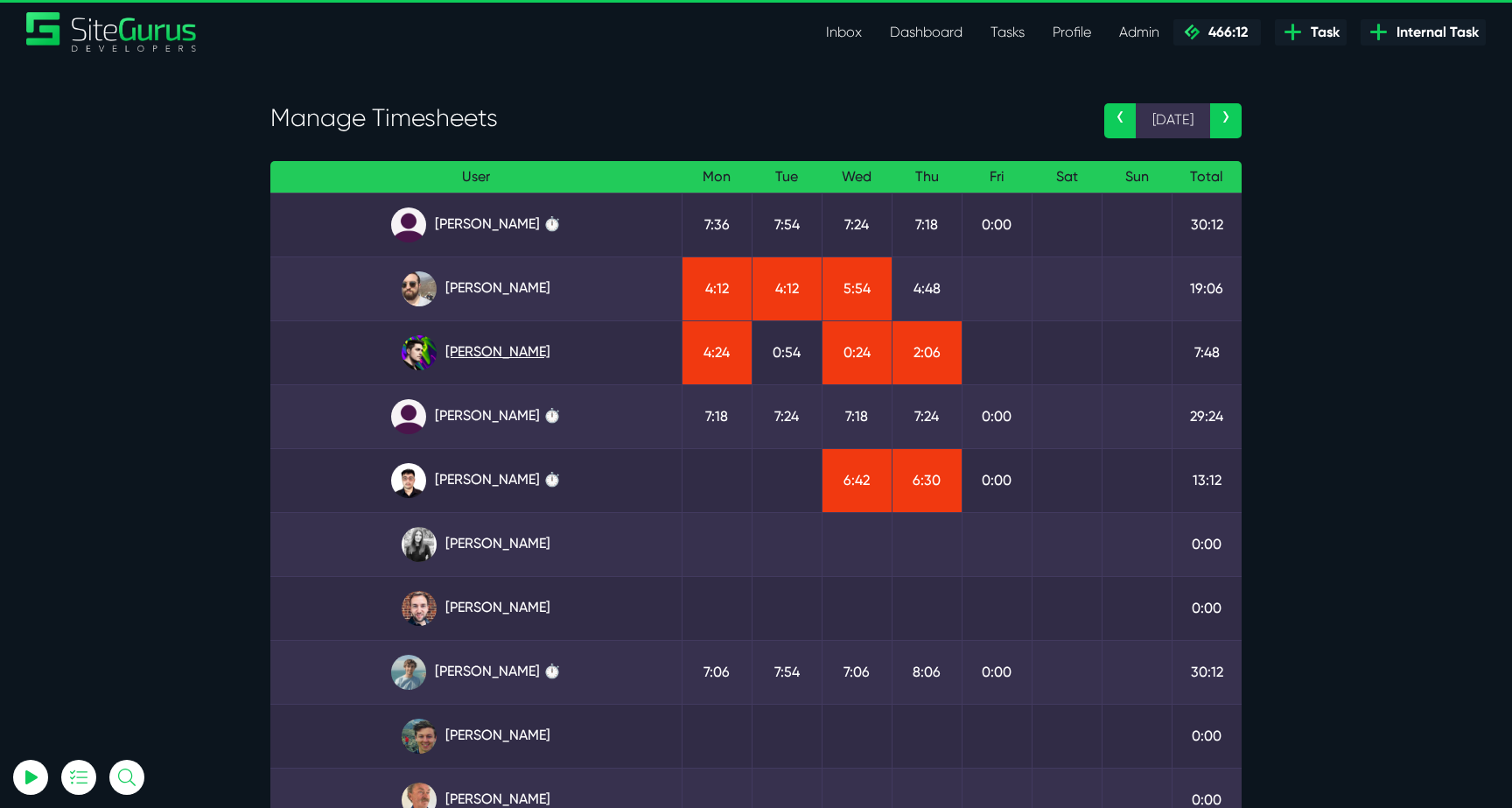
type input "[EMAIL_ADDRESS][DOMAIN_NAME]"
click at [573, 348] on link "[PERSON_NAME]" at bounding box center [476, 352] width 383 height 35
click at [499, 216] on link "Angel Dagondon ⏱️" at bounding box center [476, 224] width 383 height 35
click at [527, 222] on link "Angel Dagondon ⏱️" at bounding box center [476, 224] width 383 height 35
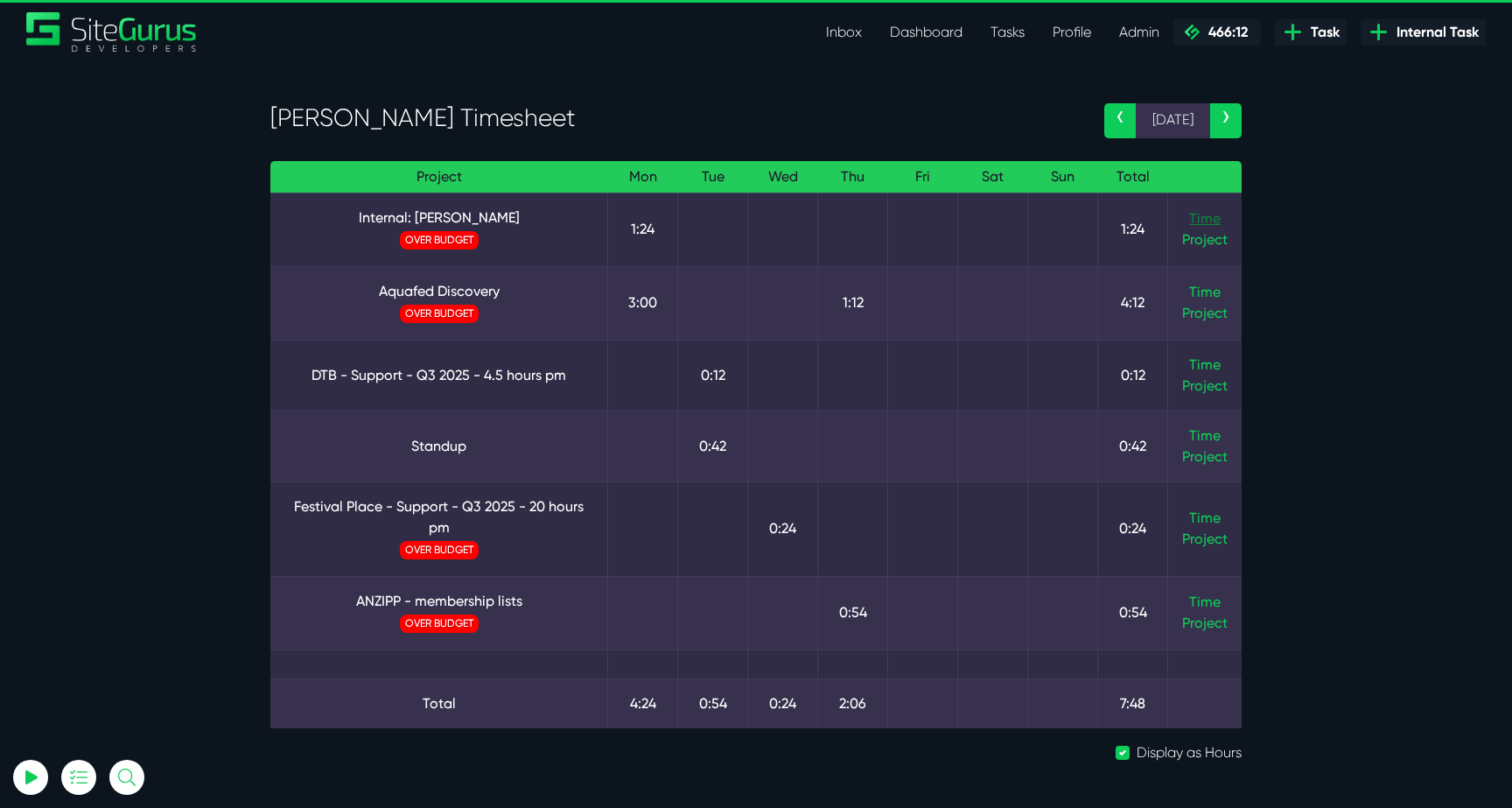
click at [1210, 226] on link "Time" at bounding box center [1205, 218] width 31 height 17
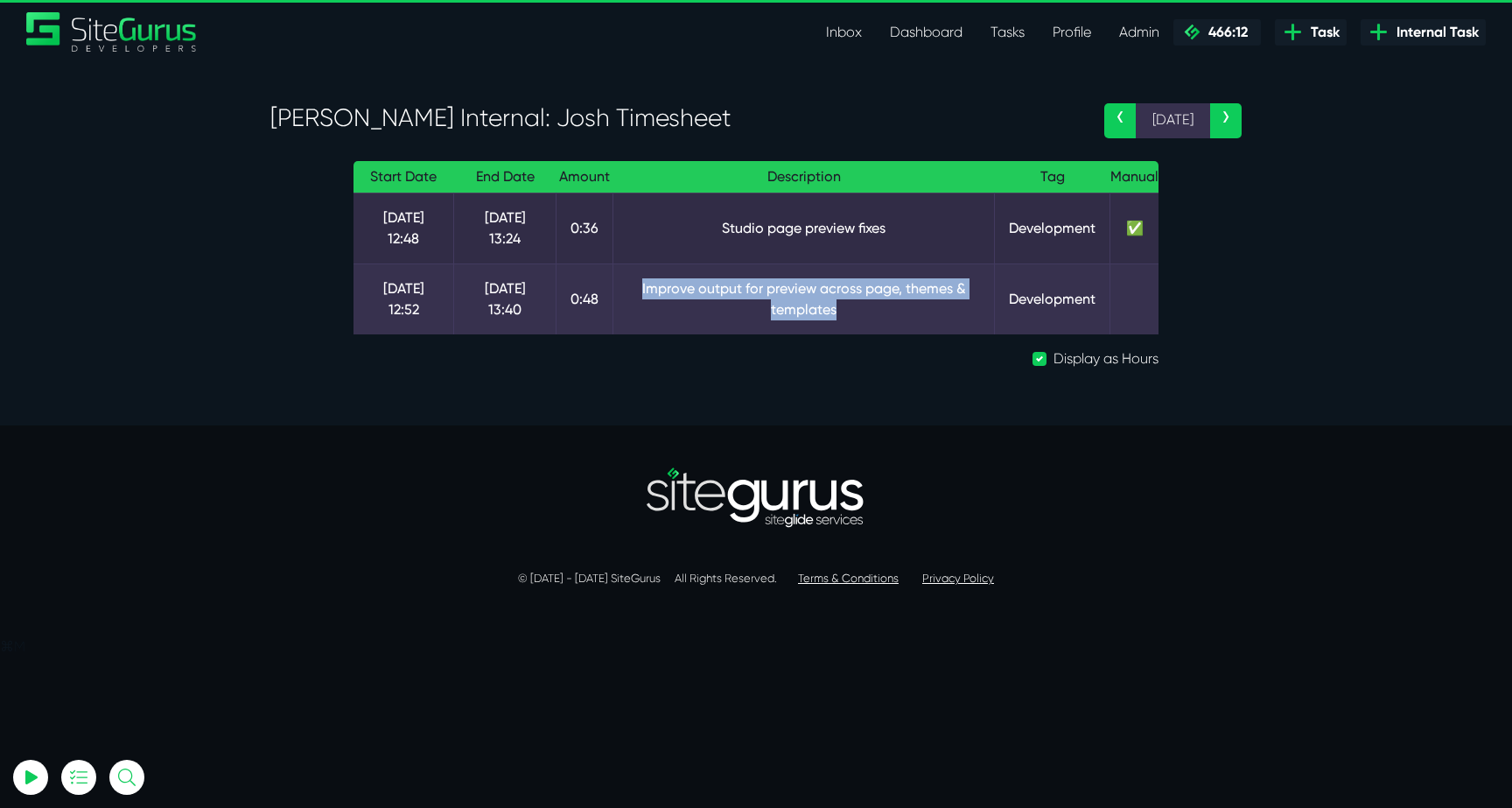
drag, startPoint x: 638, startPoint y: 286, endPoint x: 865, endPoint y: 317, distance: 229.1
click at [865, 315] on td "Improve output for preview across page, themes & templates" at bounding box center [805, 299] width 381 height 71
click at [865, 317] on td "Improve output for preview across page, themes & templates" at bounding box center [805, 299] width 381 height 71
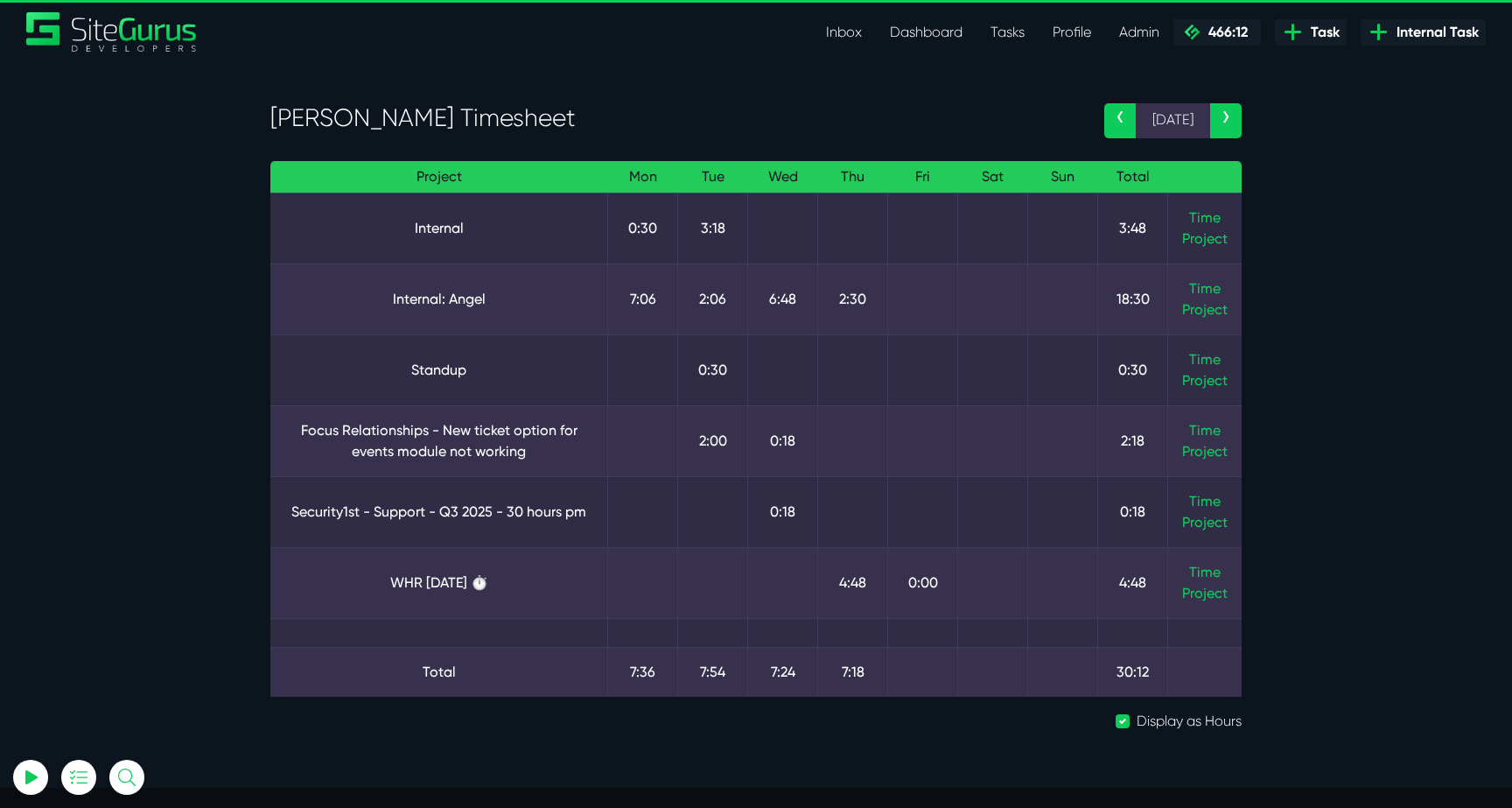
click at [1110, 122] on link "‹" at bounding box center [1120, 120] width 31 height 35
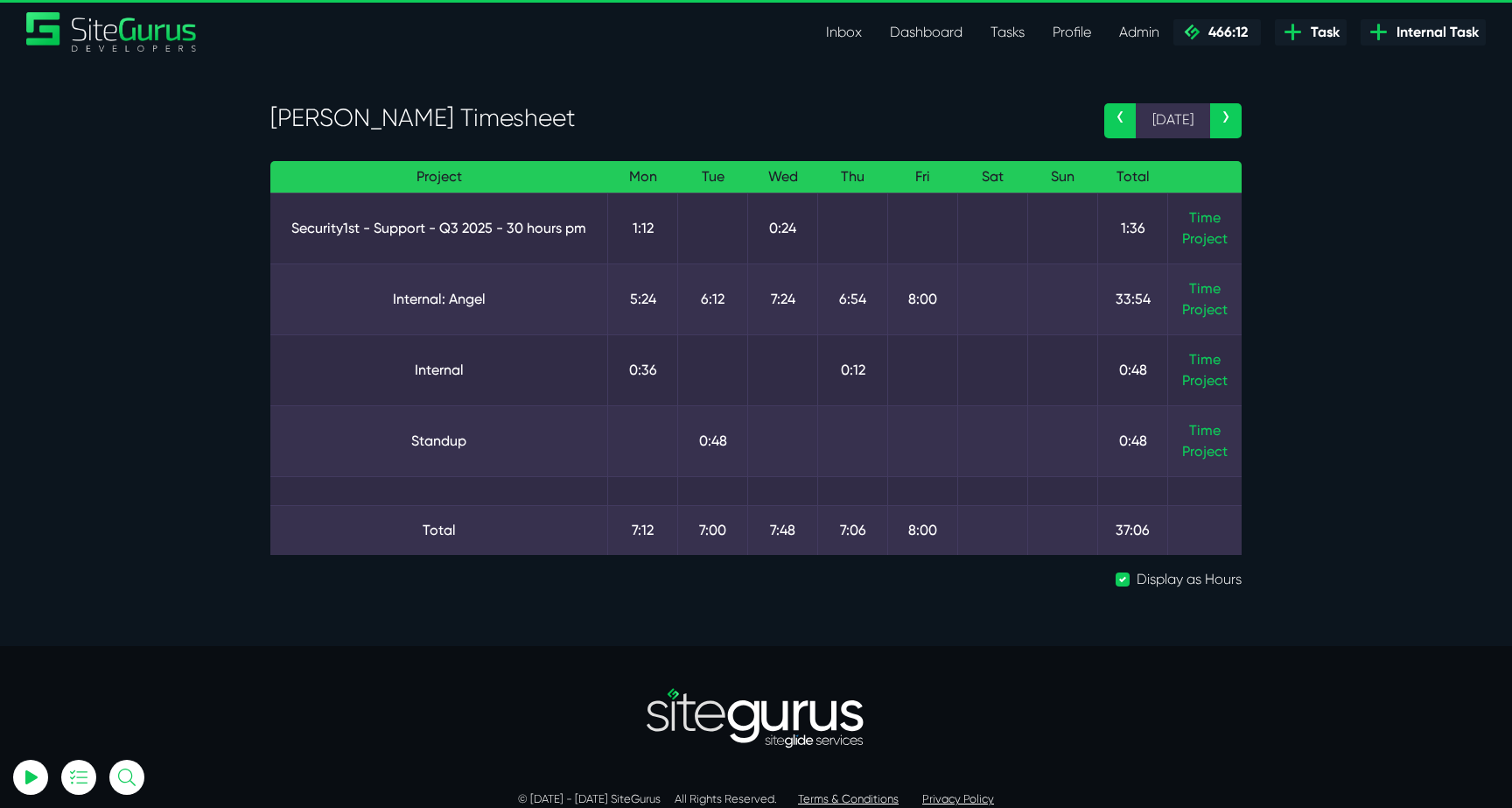
click at [1118, 119] on link "‹" at bounding box center [1120, 120] width 31 height 35
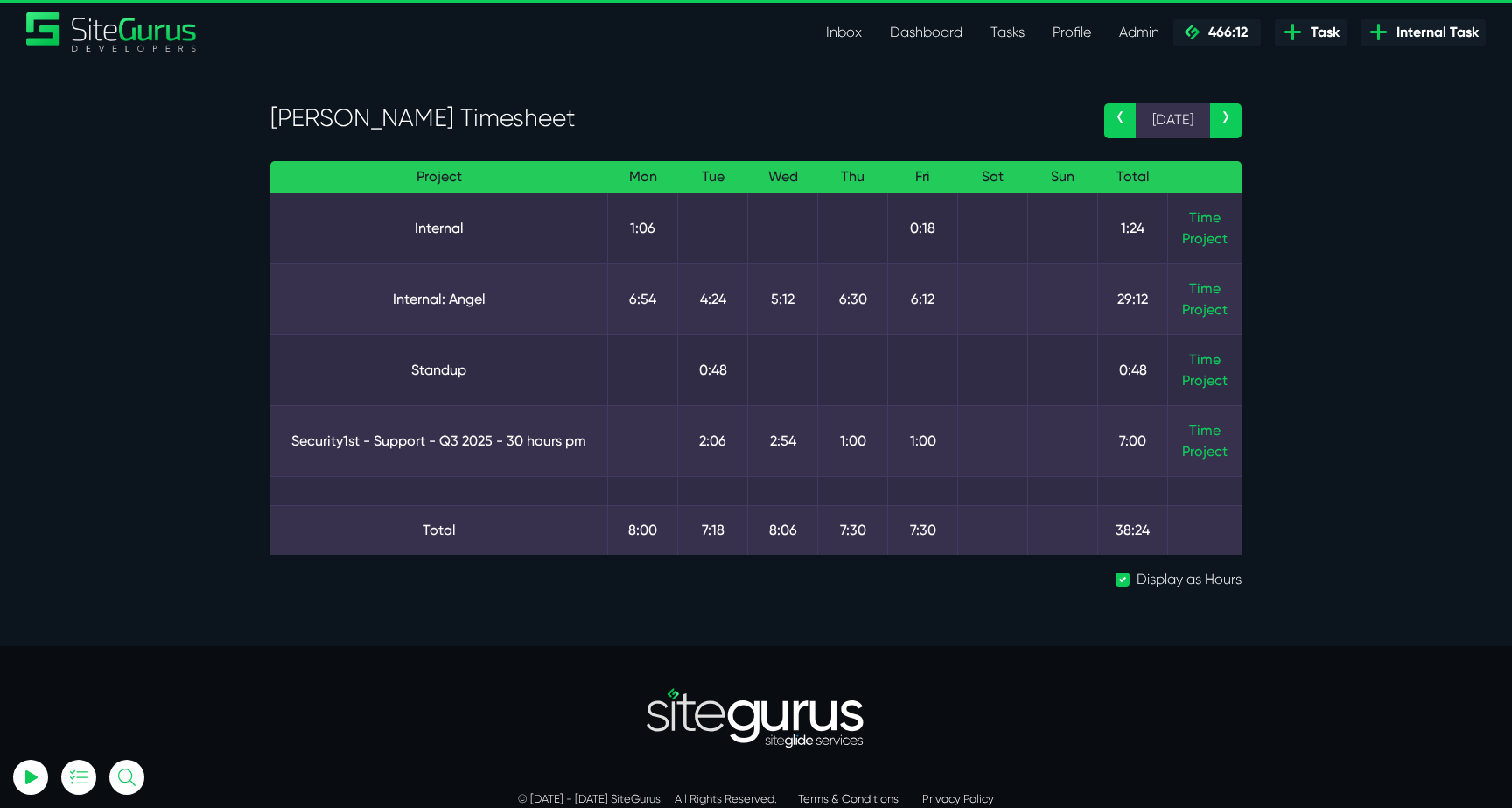
click at [1118, 119] on link "‹" at bounding box center [1120, 120] width 31 height 35
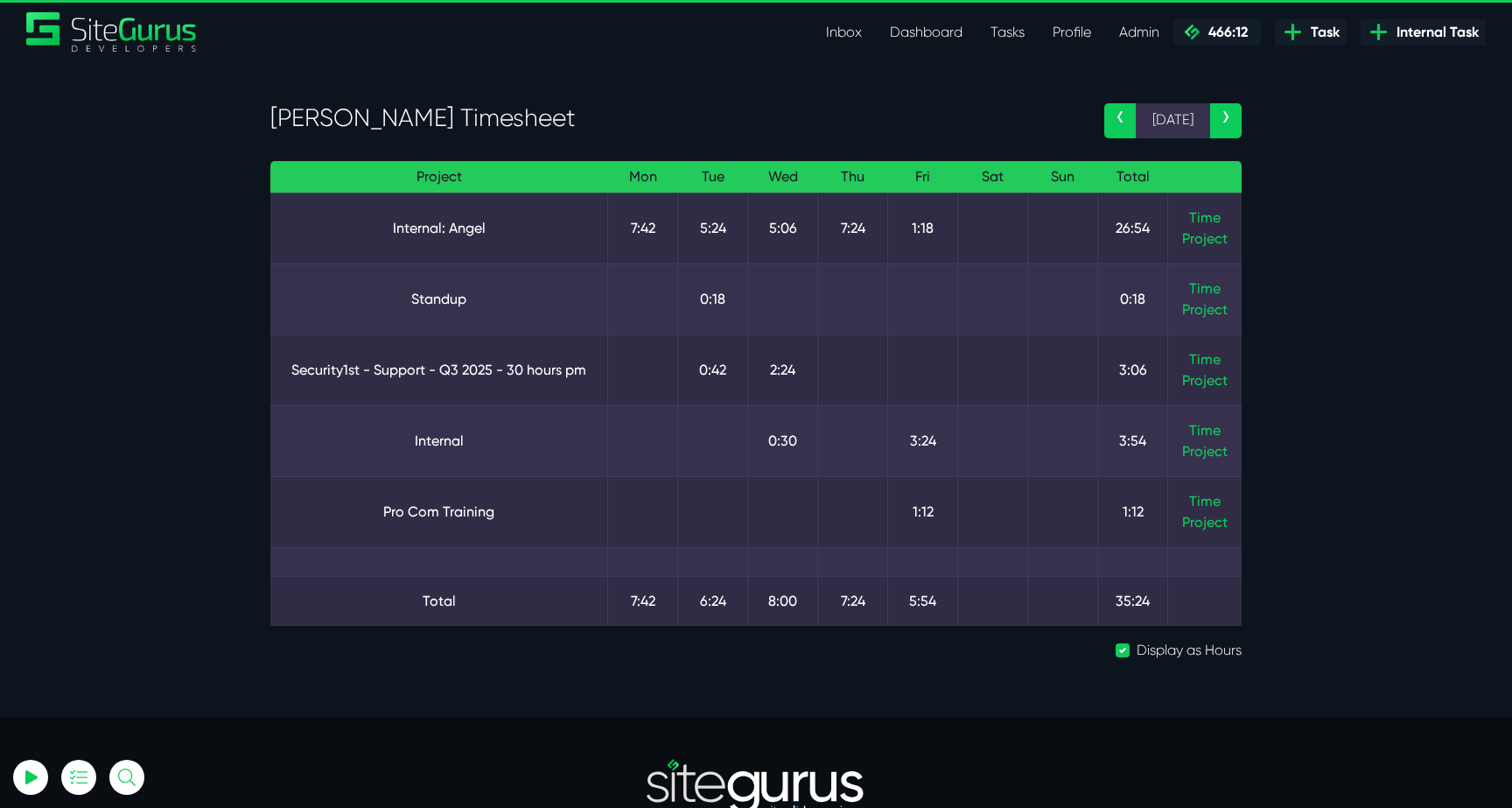
click at [1118, 118] on link "‹" at bounding box center [1120, 120] width 31 height 35
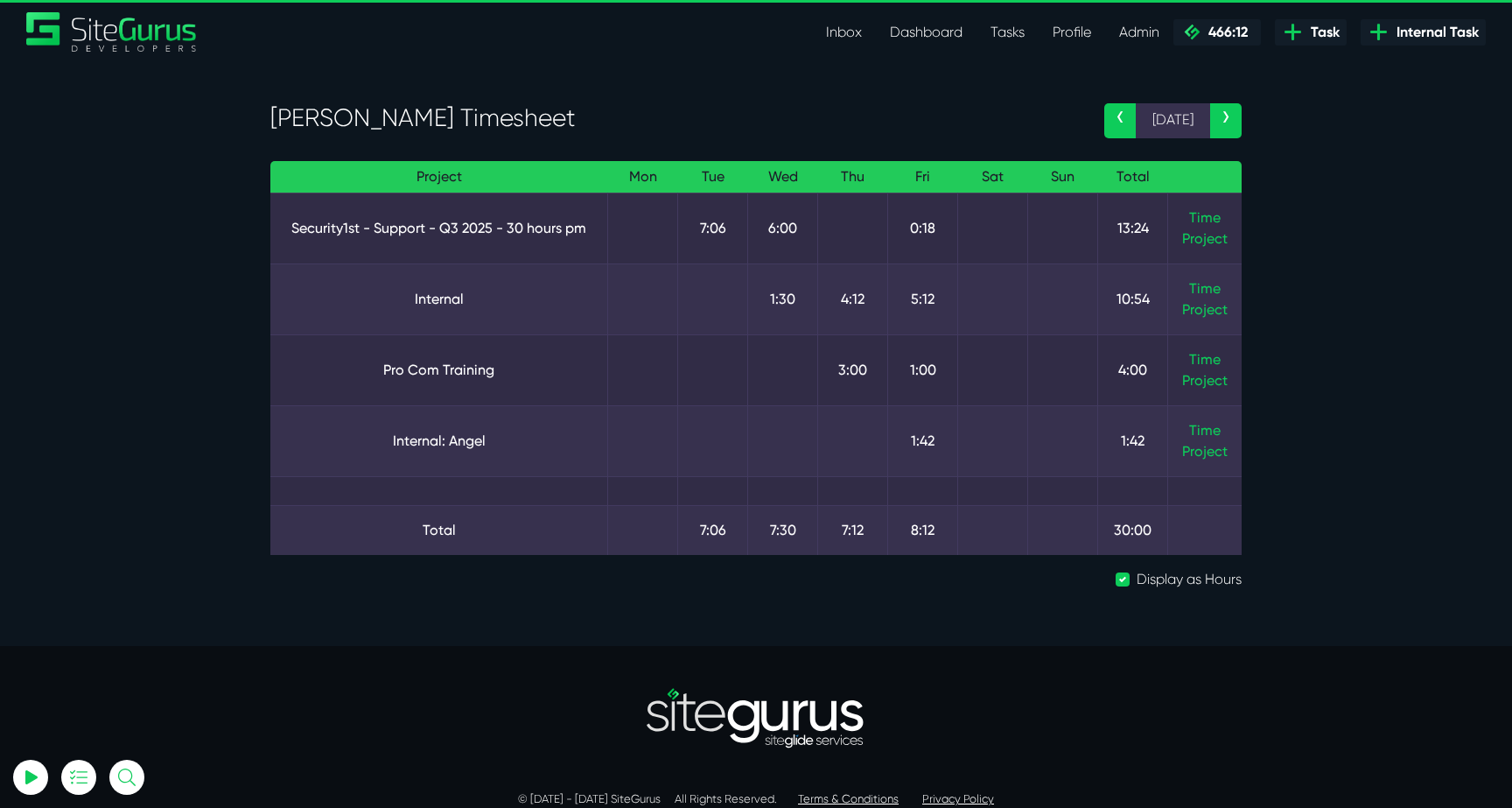
click at [1228, 120] on link "›" at bounding box center [1225, 120] width 31 height 35
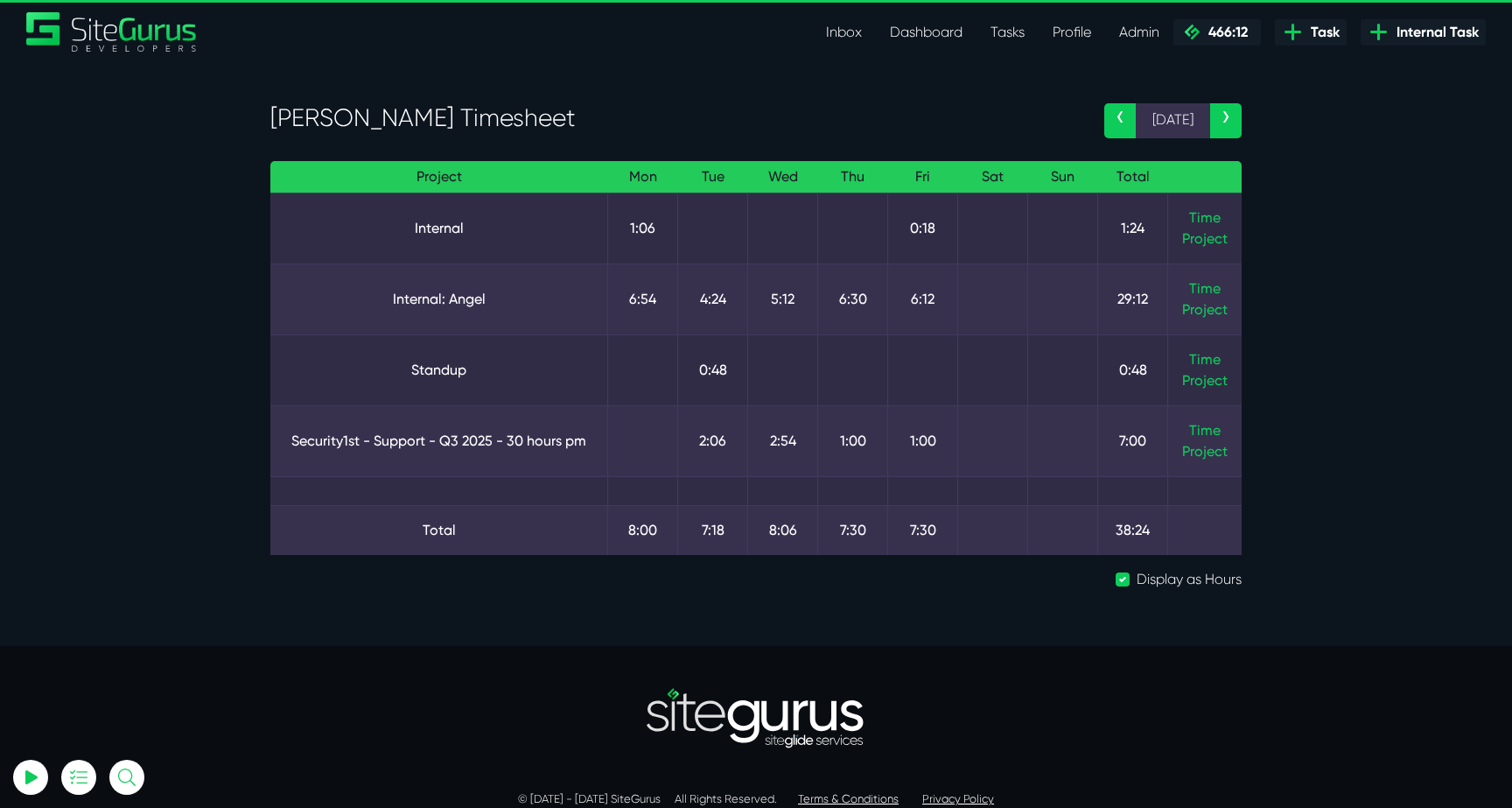
click at [1228, 120] on link "›" at bounding box center [1225, 120] width 31 height 35
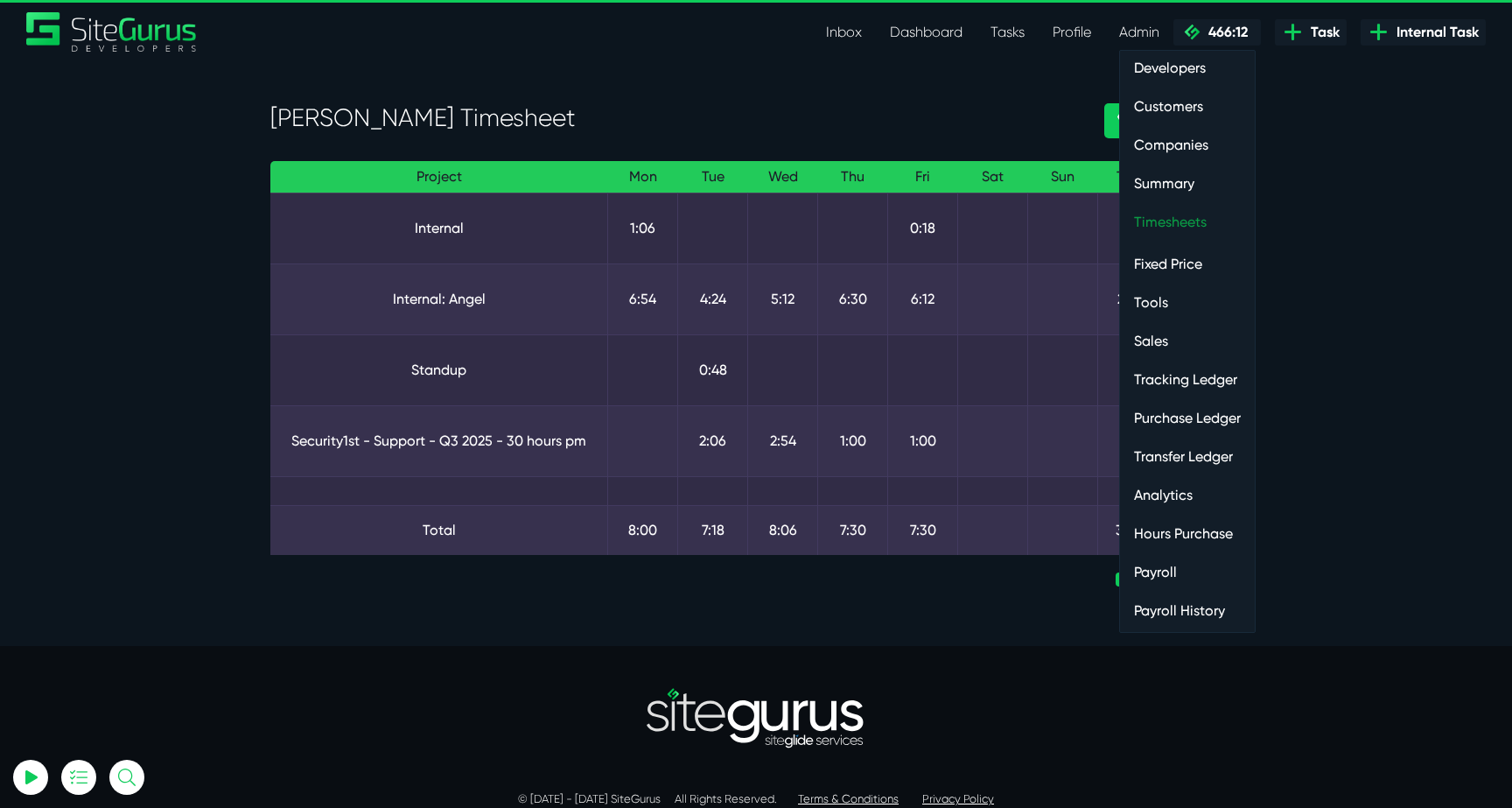
click at [1160, 224] on link "Timesheets" at bounding box center [1187, 222] width 135 height 35
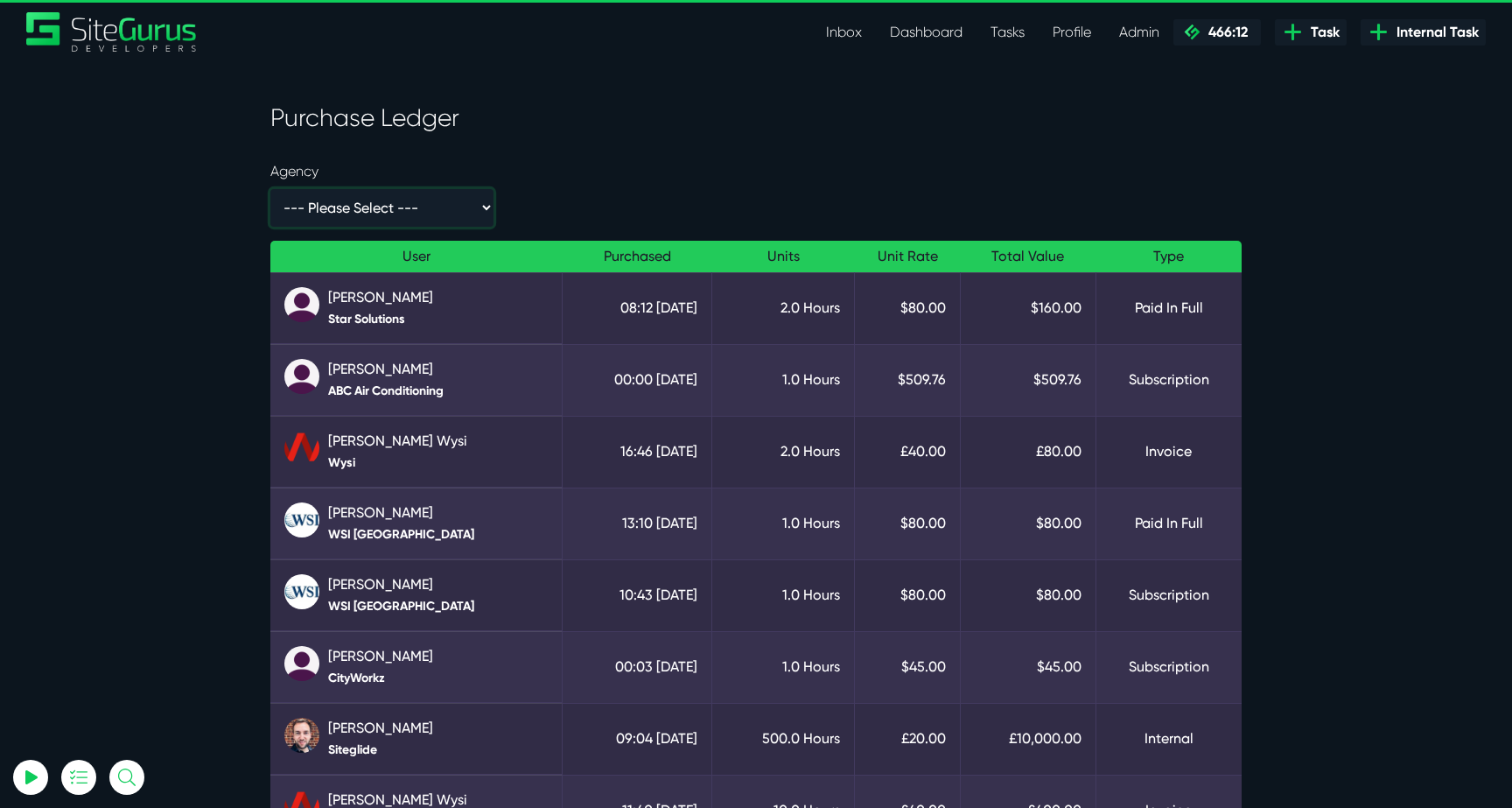
click at [372, 208] on select "--- Please Select --- - 1600 Systems Ltd 2140 Interactive 3 Daughters Consultin…" at bounding box center [382, 208] width 223 height 37
select select "/developer/admin/purchase-ledger?users=353,25,100,21,87,123,121,368&agency=39724"
click at [271, 189] on select "--- Please Select --- - 1600 Systems Ltd 2140 Interactive 3 Daughters Consultin…" at bounding box center [382, 208] width 223 height 37
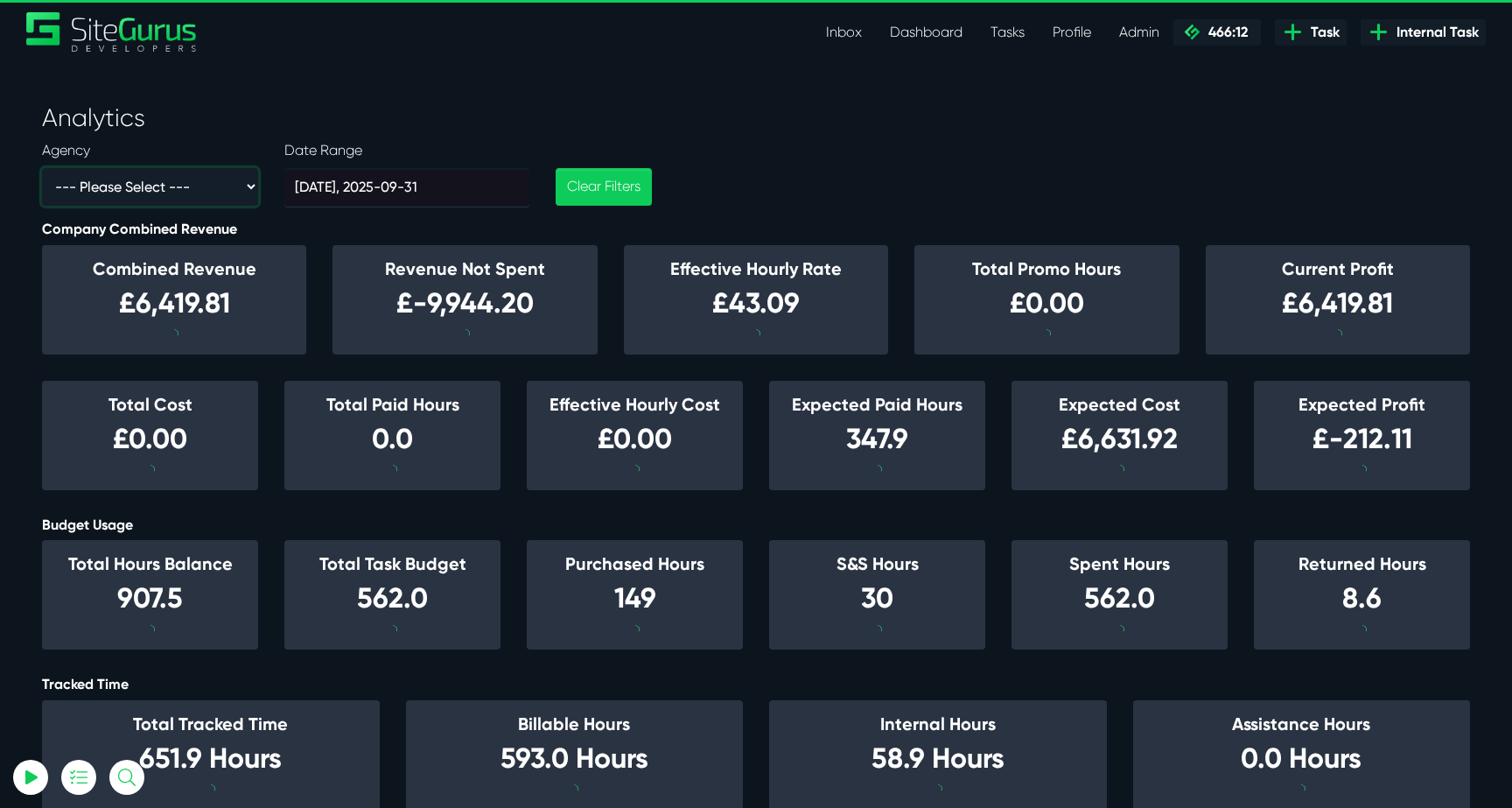
click at [120, 179] on select "--- Please Select --- - 1600 Systems Ltd 2140 Interactive 3 Daughters Consultin…" at bounding box center [150, 187] width 217 height 37
select select "39724"
click at [42, 168] on select "--- Please Select --- - 1600 Systems Ltd 2140 Interactive 3 Daughters Consultin…" at bounding box center [150, 187] width 217 height 37
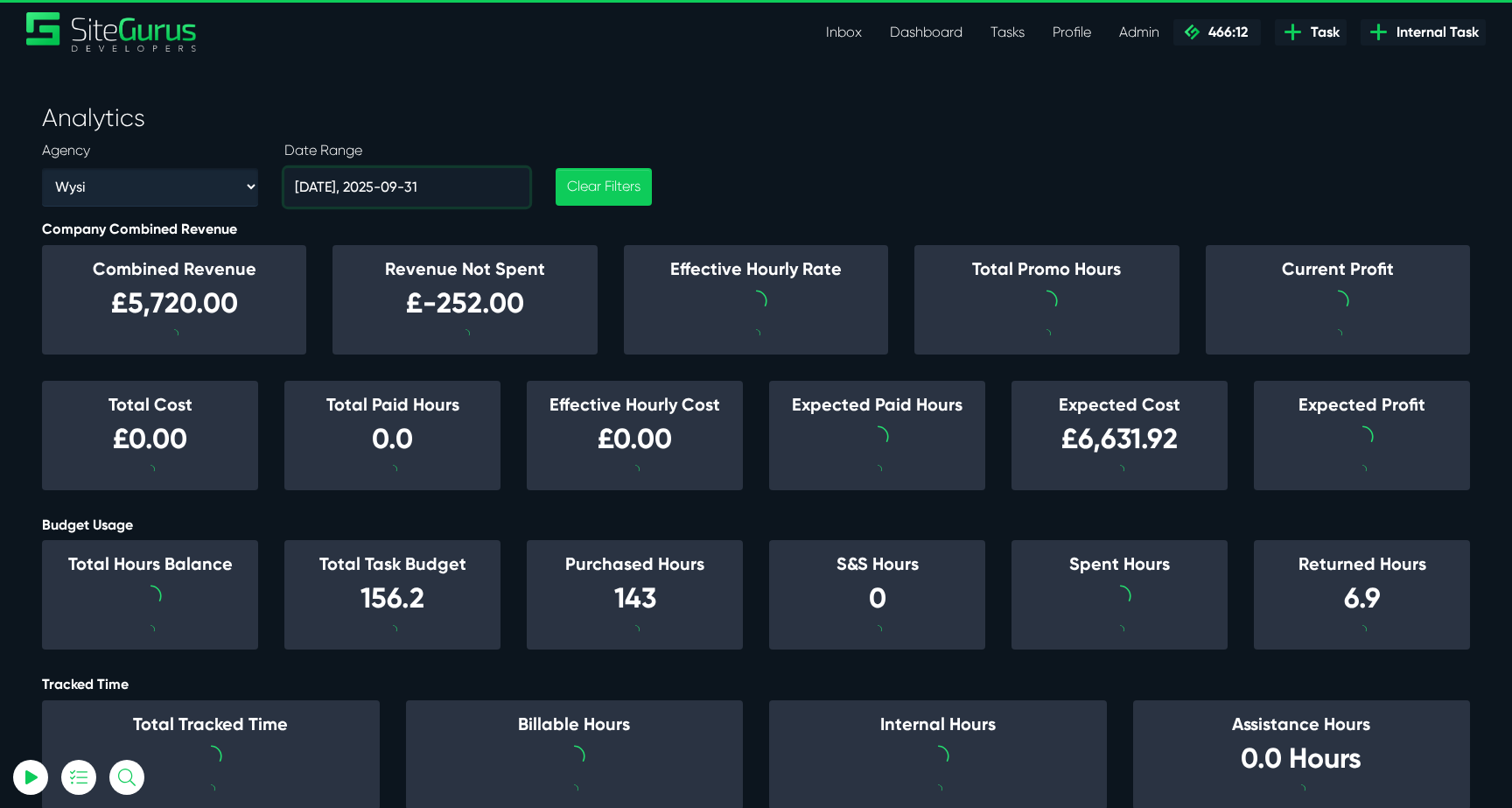
click at [385, 186] on input "2025-09-01, 2025-09-31" at bounding box center [406, 188] width 245 height 39
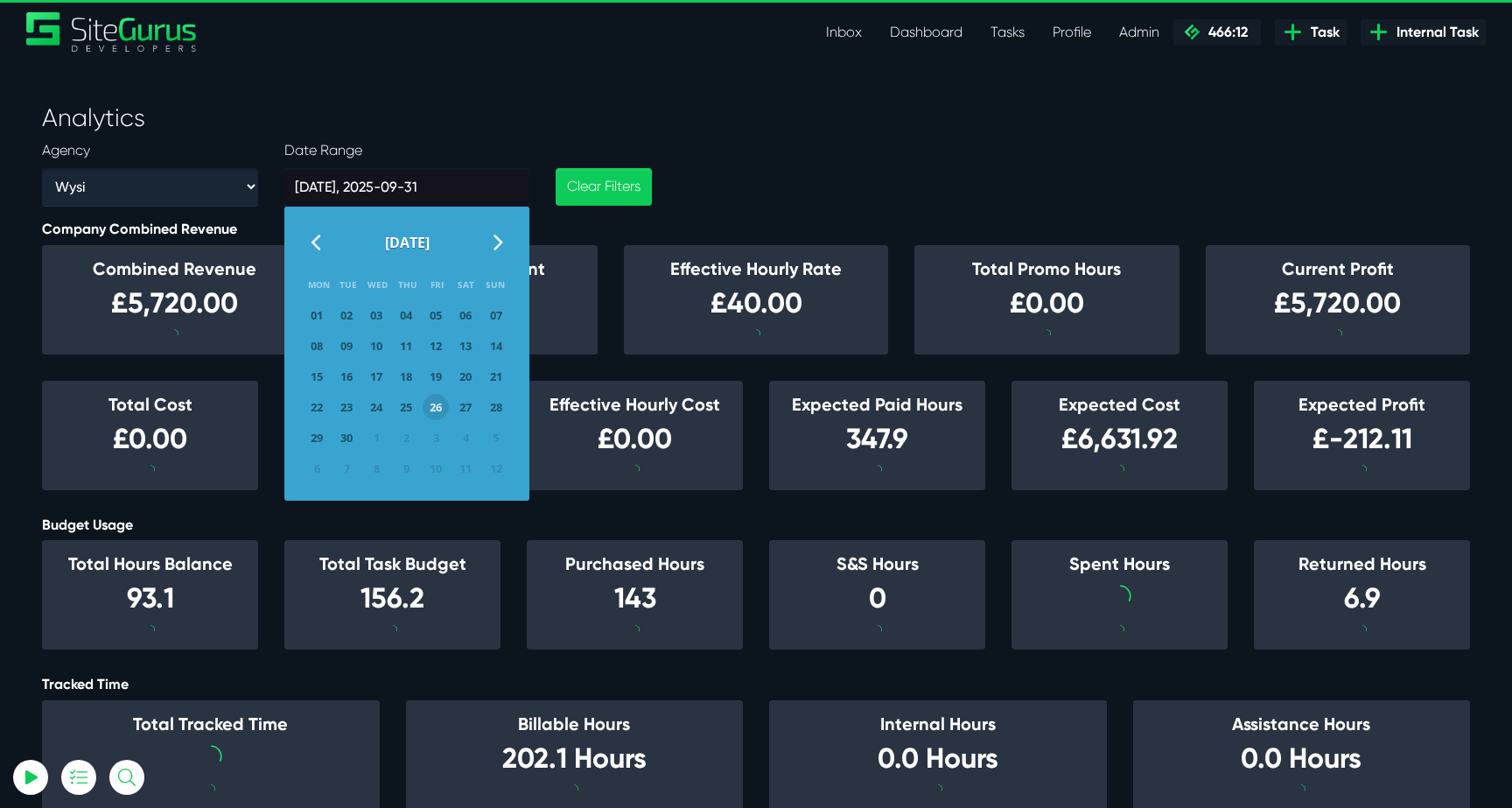
click at [314, 244] on icon at bounding box center [315, 241] width 10 height 28
click at [432, 314] on span "01" at bounding box center [435, 314] width 26 height 26
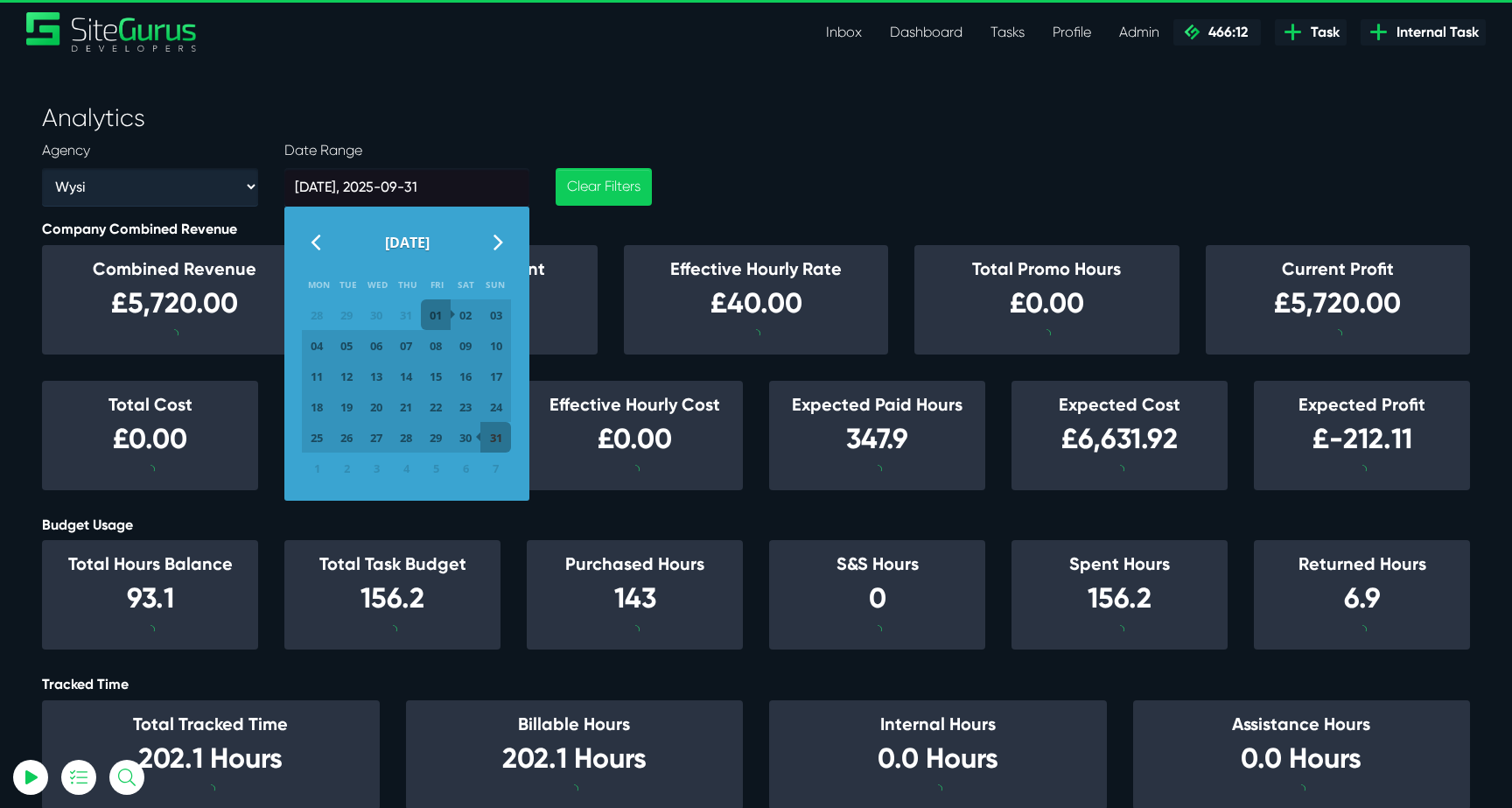
click at [490, 437] on span "31" at bounding box center [495, 437] width 26 height 26
type input "2025-08-01, 2025-08-31"
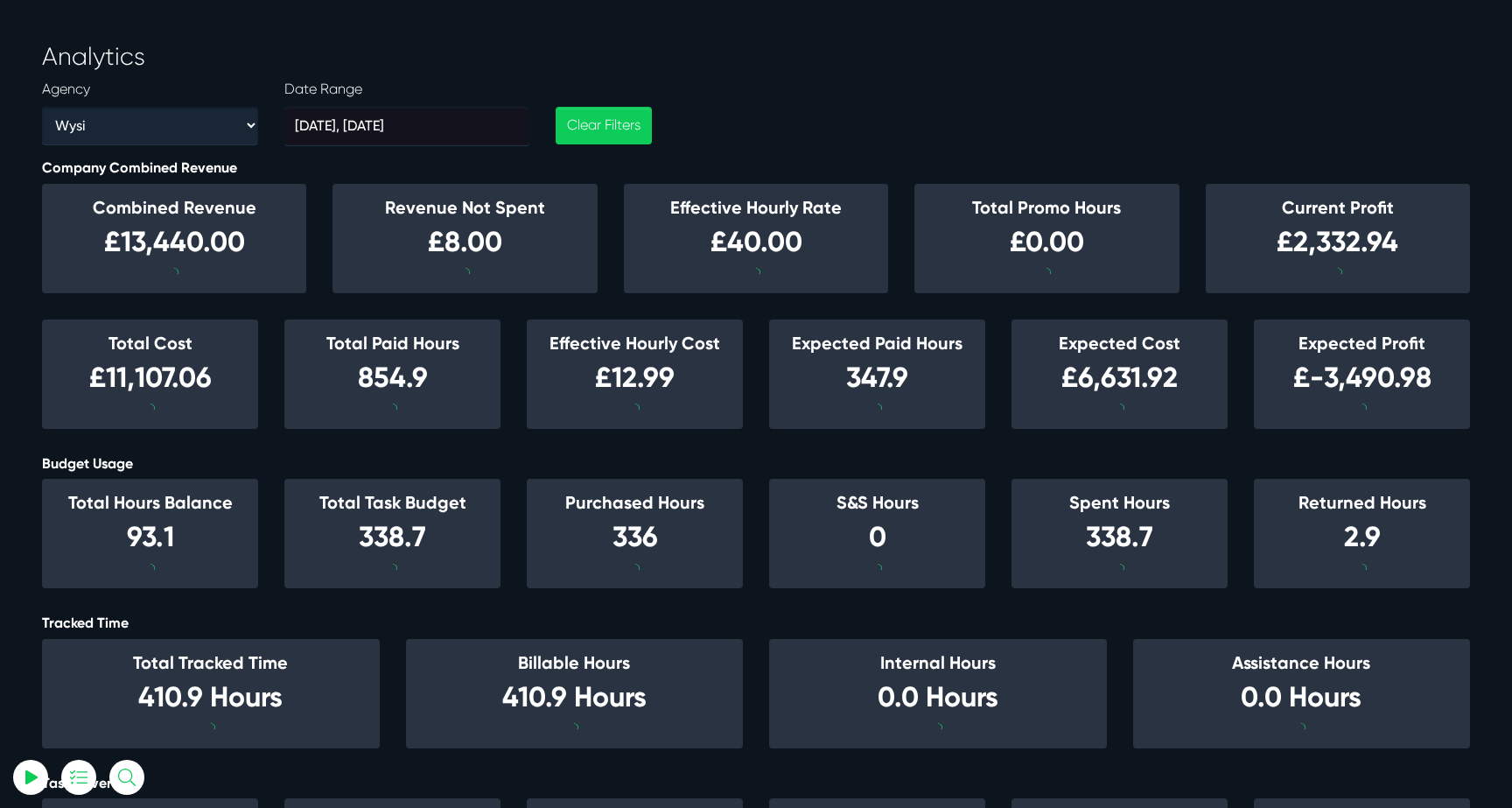
scroll to position [2, 0]
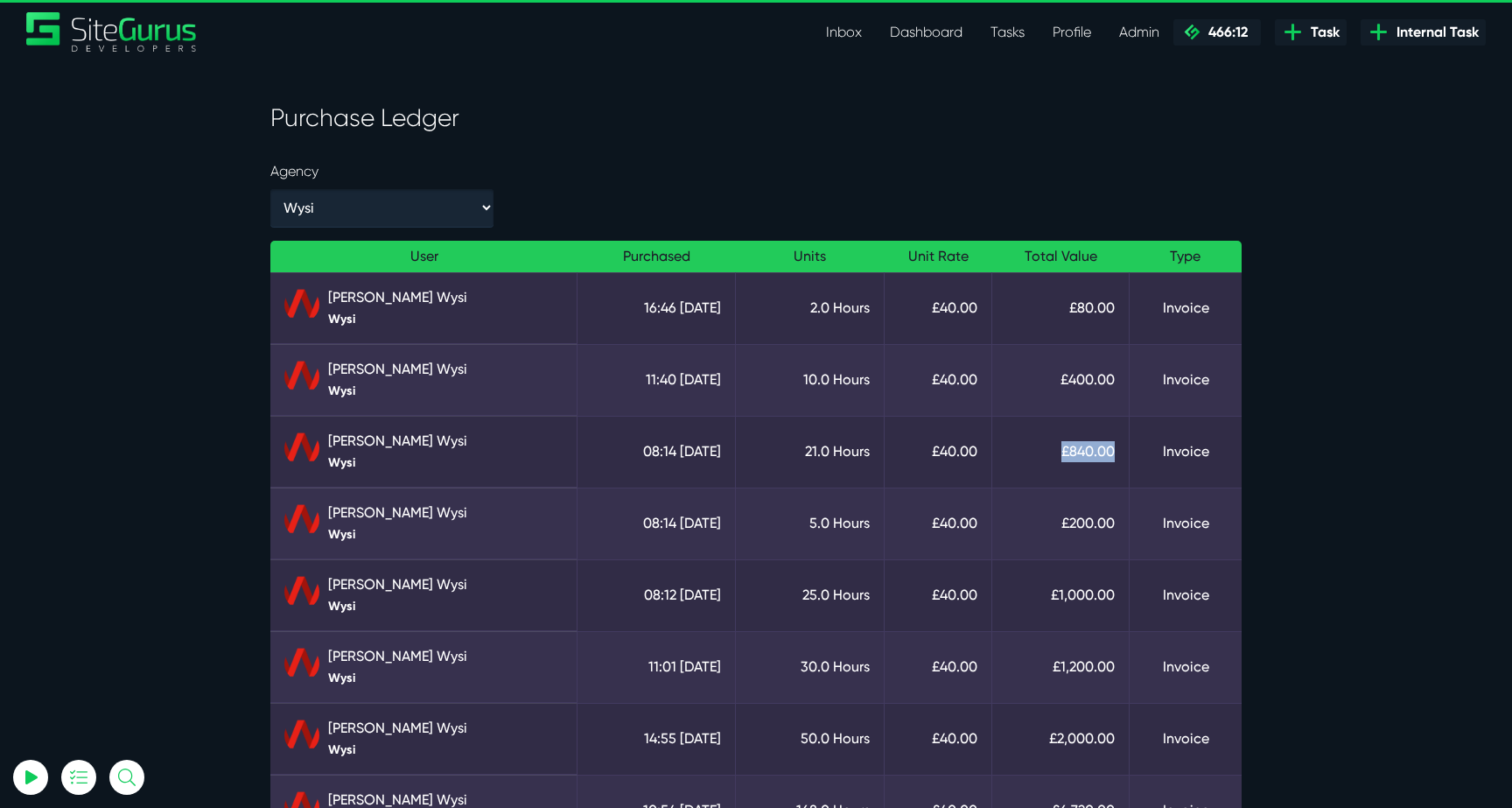
drag, startPoint x: 1066, startPoint y: 457, endPoint x: 1117, endPoint y: 448, distance: 51.8
click at [1117, 450] on td "£840.00" at bounding box center [1061, 452] width 137 height 72
click at [1117, 448] on td "£840.00" at bounding box center [1061, 452] width 137 height 72
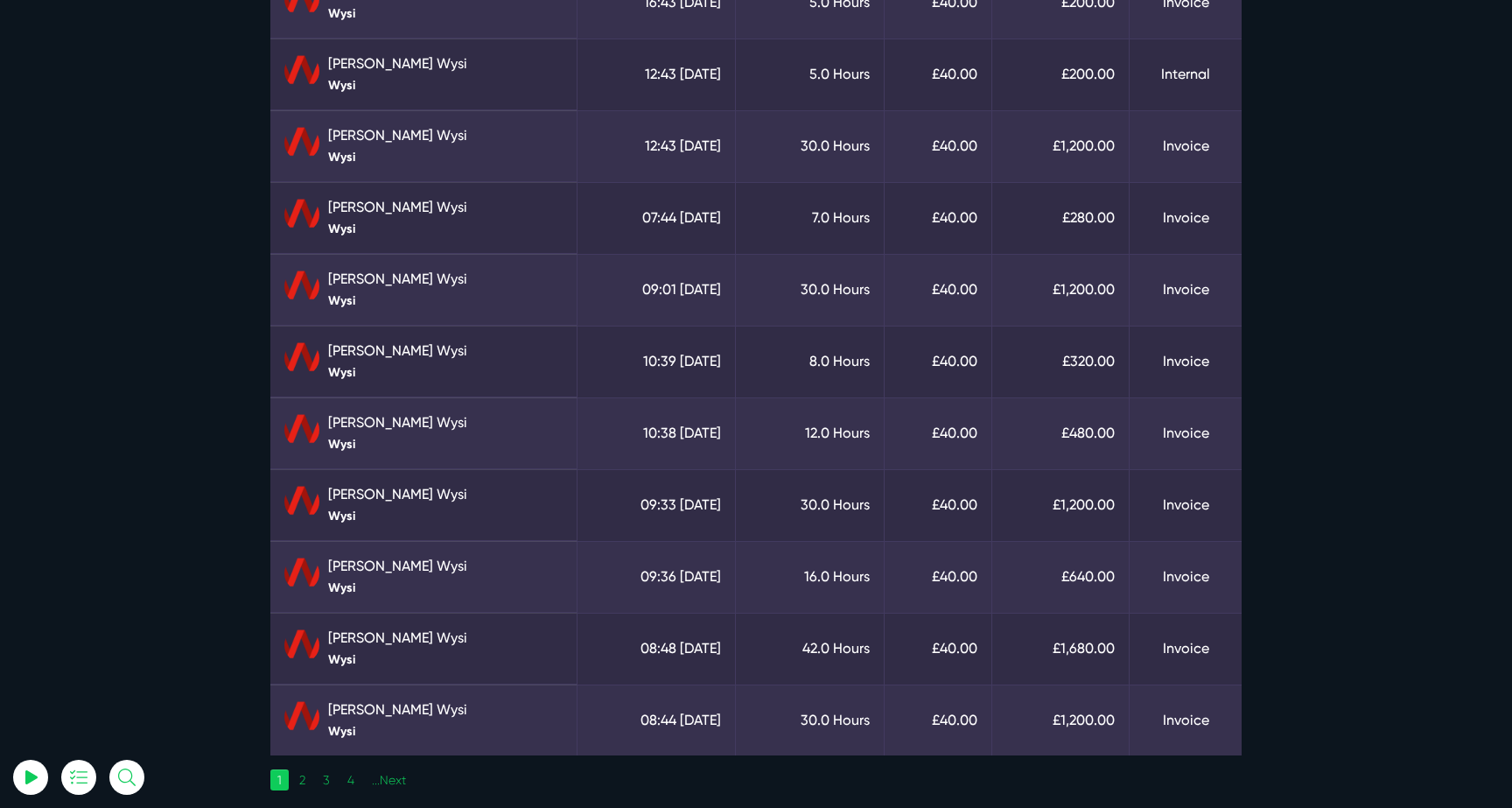
scroll to position [953, 0]
drag, startPoint x: 805, startPoint y: 650, endPoint x: 829, endPoint y: 650, distance: 24.0
click at [829, 650] on td "42.0 Hours" at bounding box center [810, 647] width 149 height 72
click at [829, 649] on td "42.0 Hours" at bounding box center [810, 647] width 149 height 72
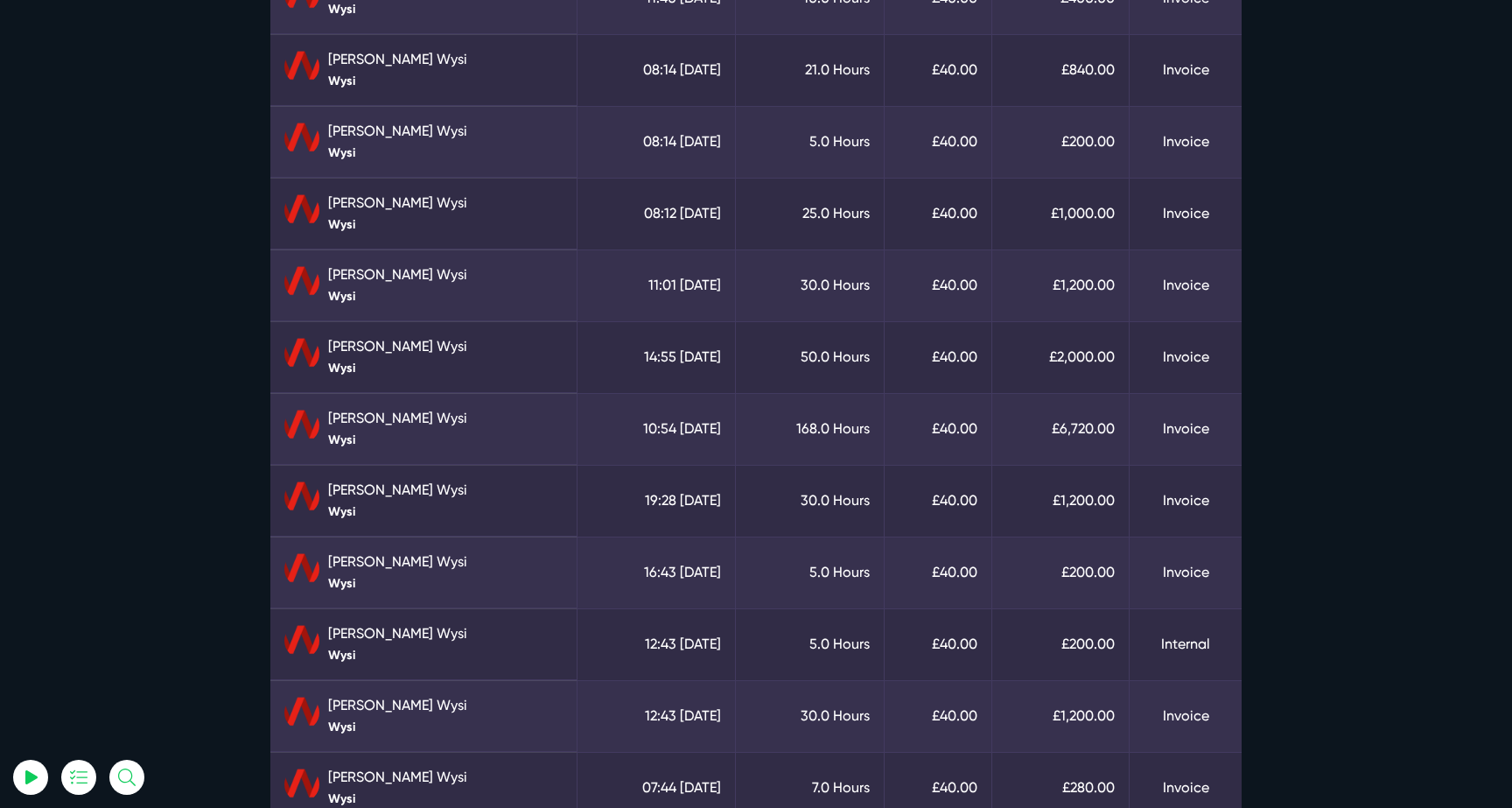
scroll to position [379, 0]
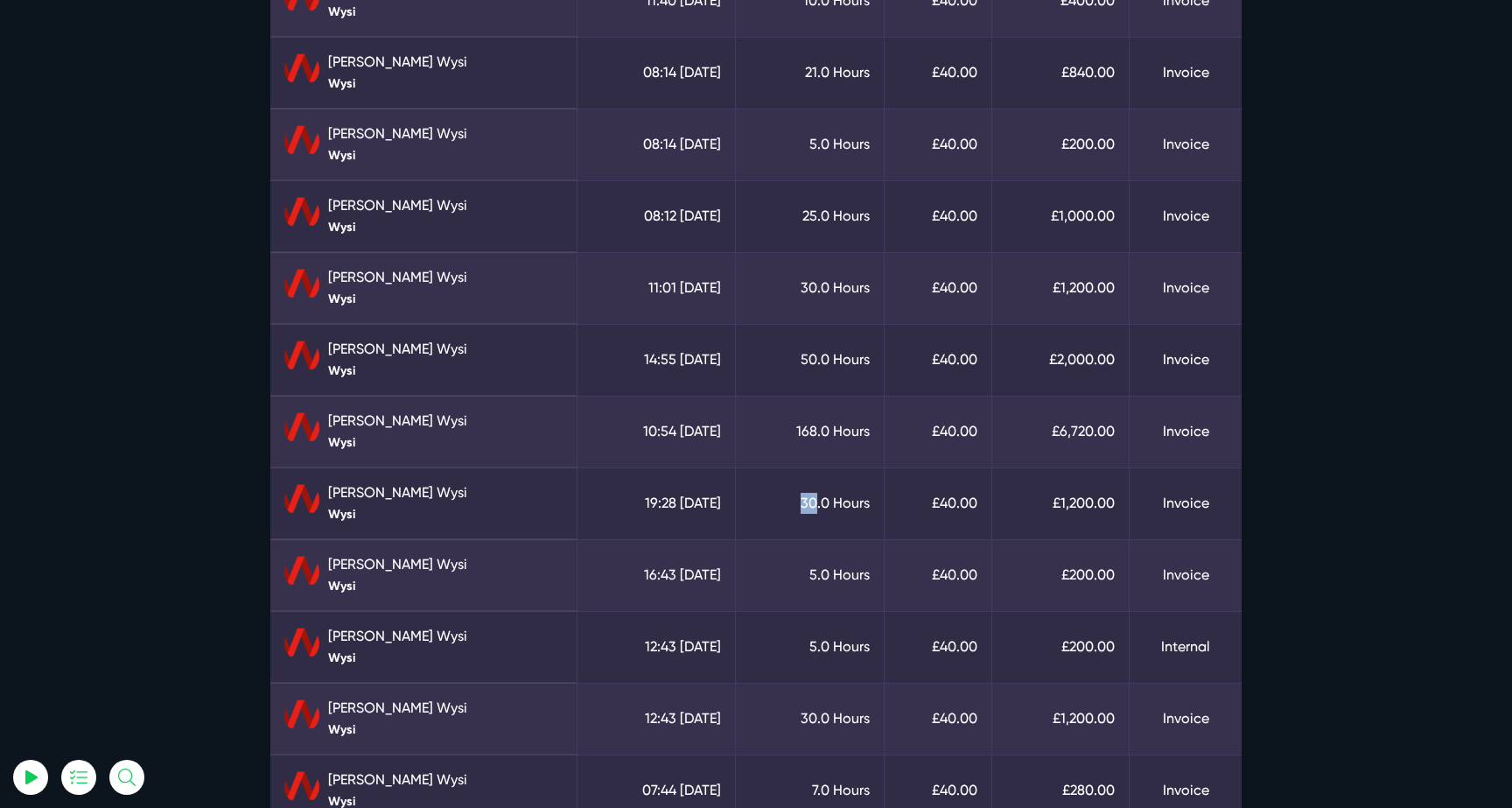
drag, startPoint x: 811, startPoint y: 506, endPoint x: 825, endPoint y: 506, distance: 14.0
click at [825, 506] on td "30.0 Hours" at bounding box center [810, 503] width 149 height 72
click at [840, 445] on td "168.0 Hours" at bounding box center [810, 431] width 149 height 72
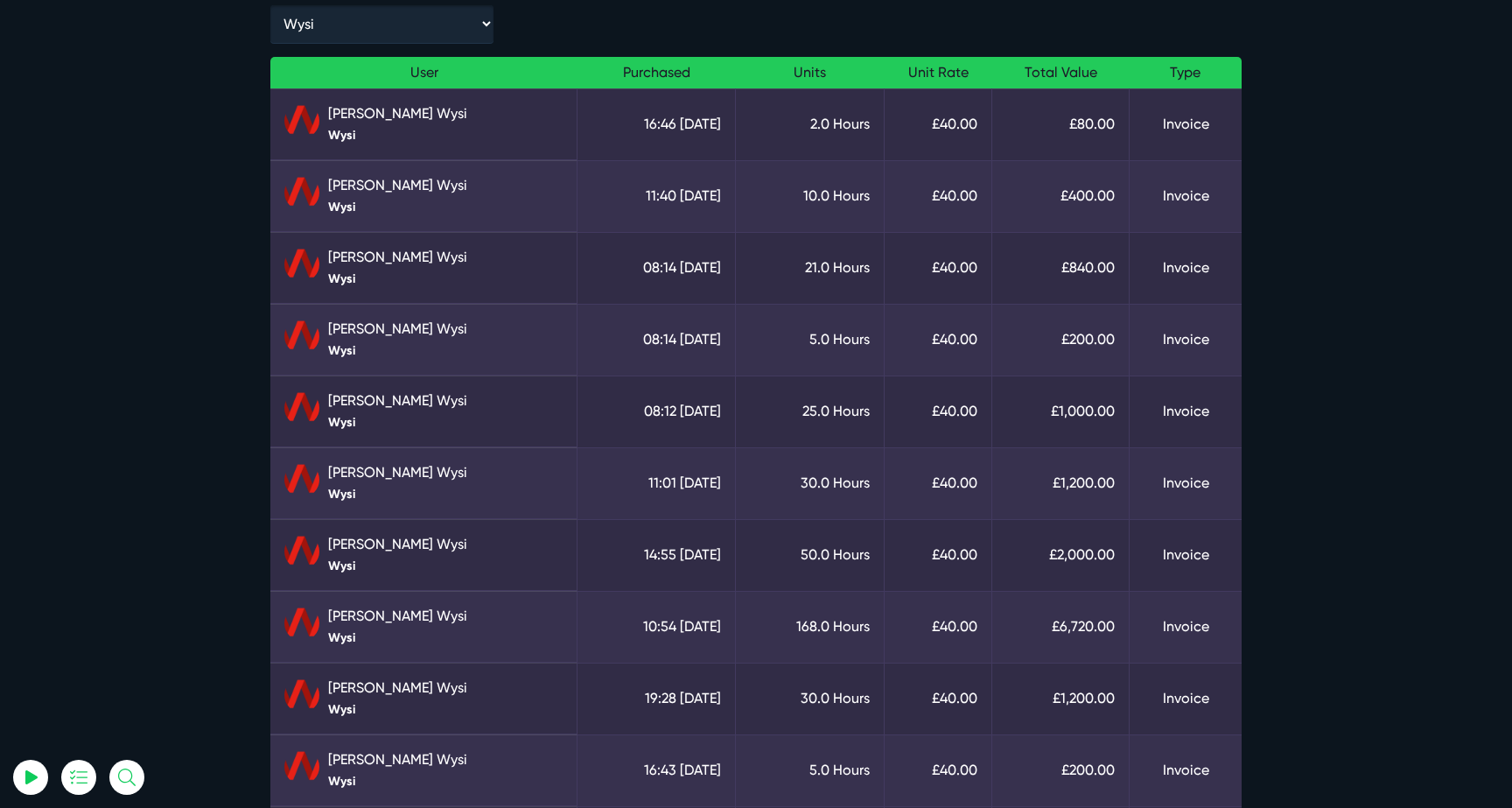
scroll to position [0, 0]
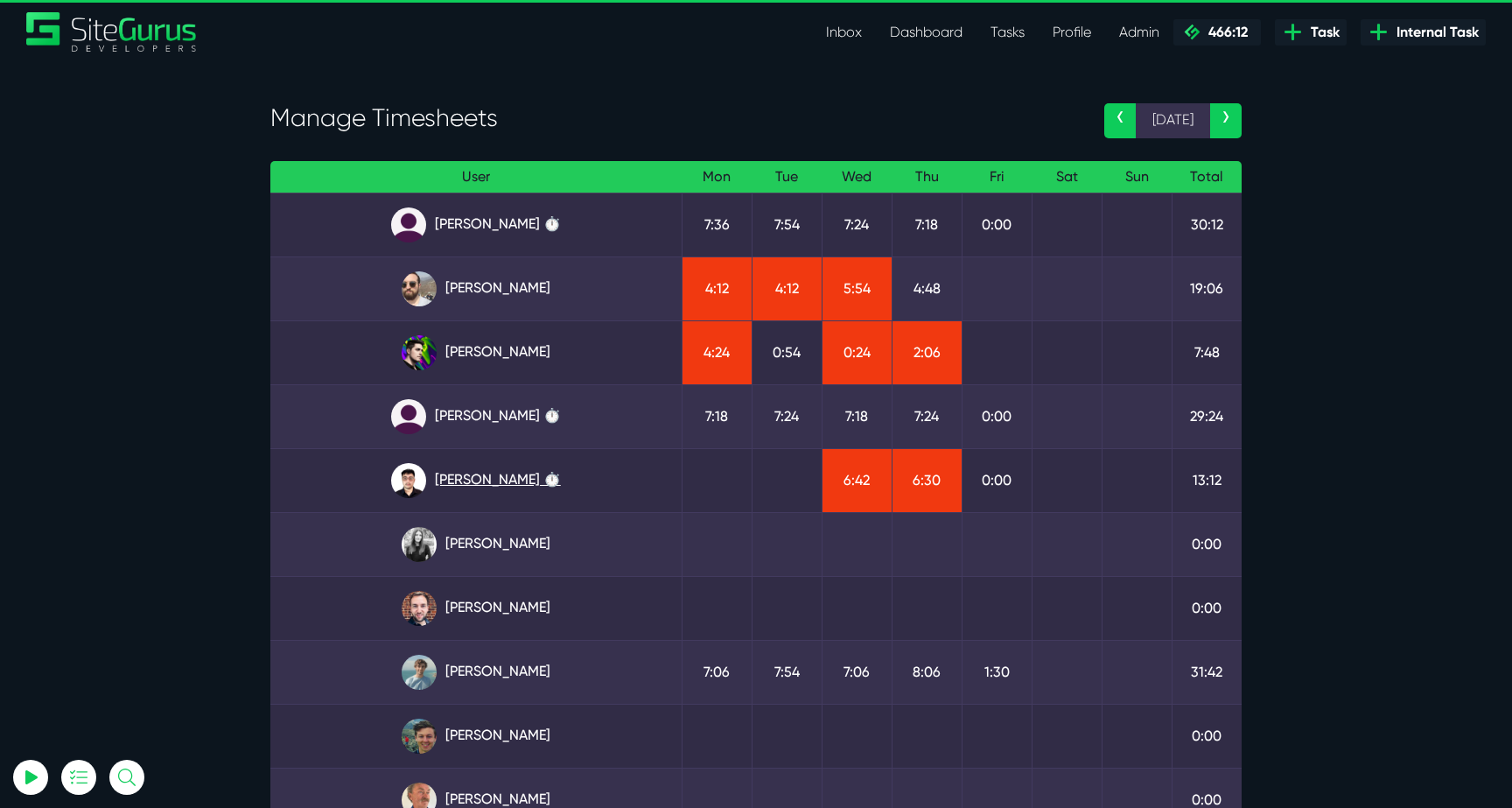
click at [500, 476] on link "[PERSON_NAME] ⏱️" at bounding box center [476, 480] width 383 height 35
